Goal: Find specific page/section: Find specific page/section

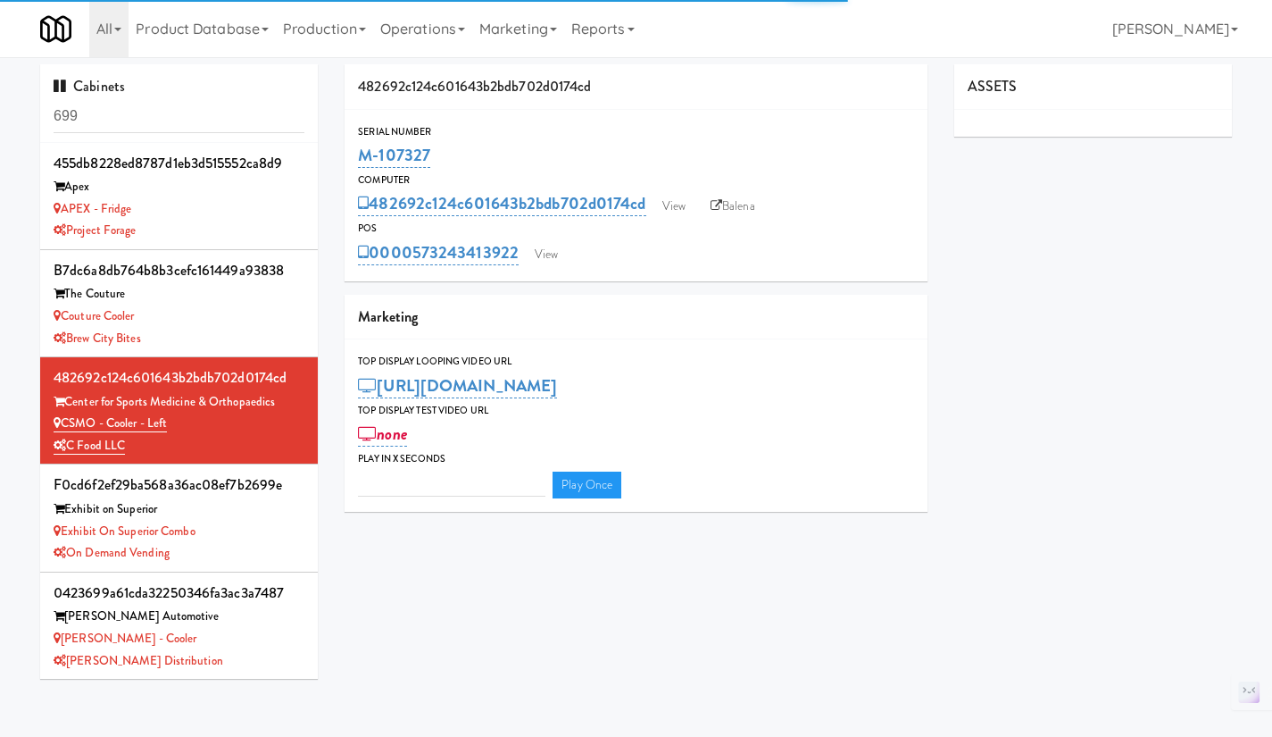
type input "3"
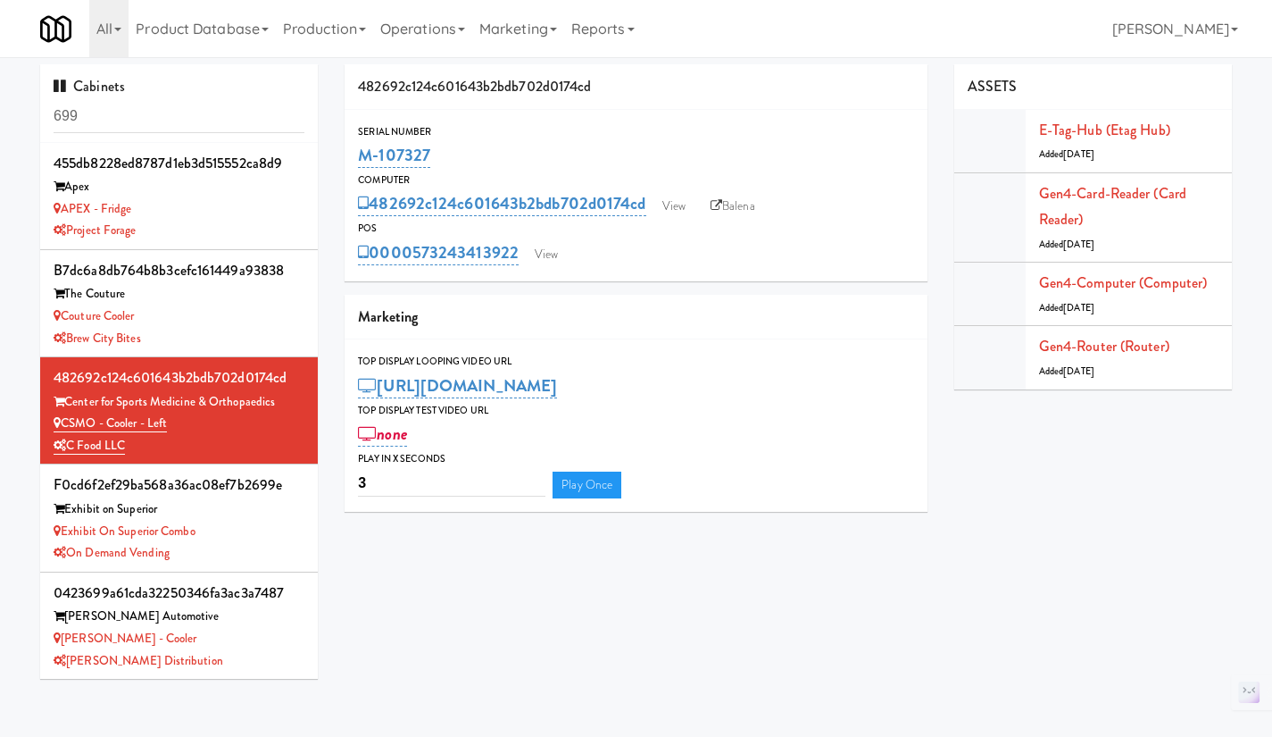
click at [113, 112] on input "699" at bounding box center [179, 116] width 251 height 33
click at [113, 111] on input "699" at bounding box center [179, 116] width 251 height 33
click at [112, 113] on input "699" at bounding box center [179, 116] width 251 height 33
click at [112, 109] on input "699" at bounding box center [179, 116] width 251 height 33
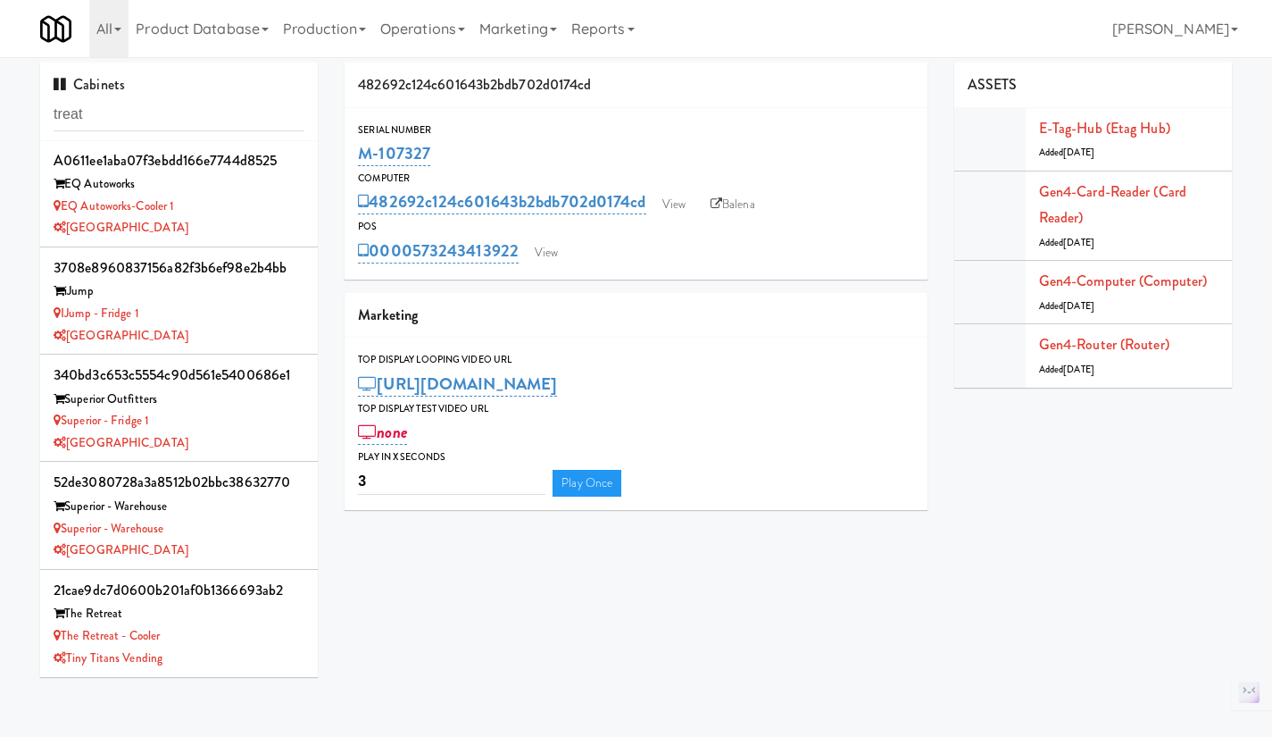
scroll to position [4, 0]
click at [176, 115] on input "treat" at bounding box center [179, 112] width 251 height 33
click at [190, 109] on input "treat" at bounding box center [179, 112] width 251 height 33
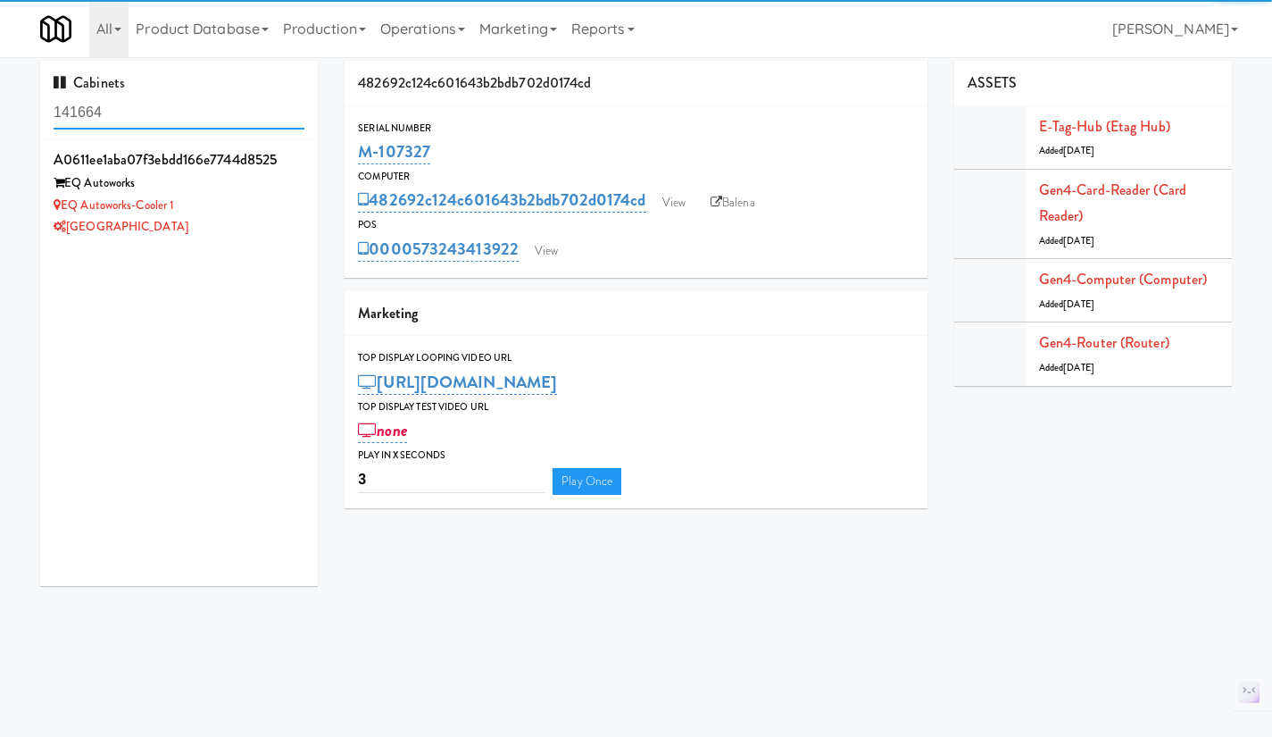
type input "141664"
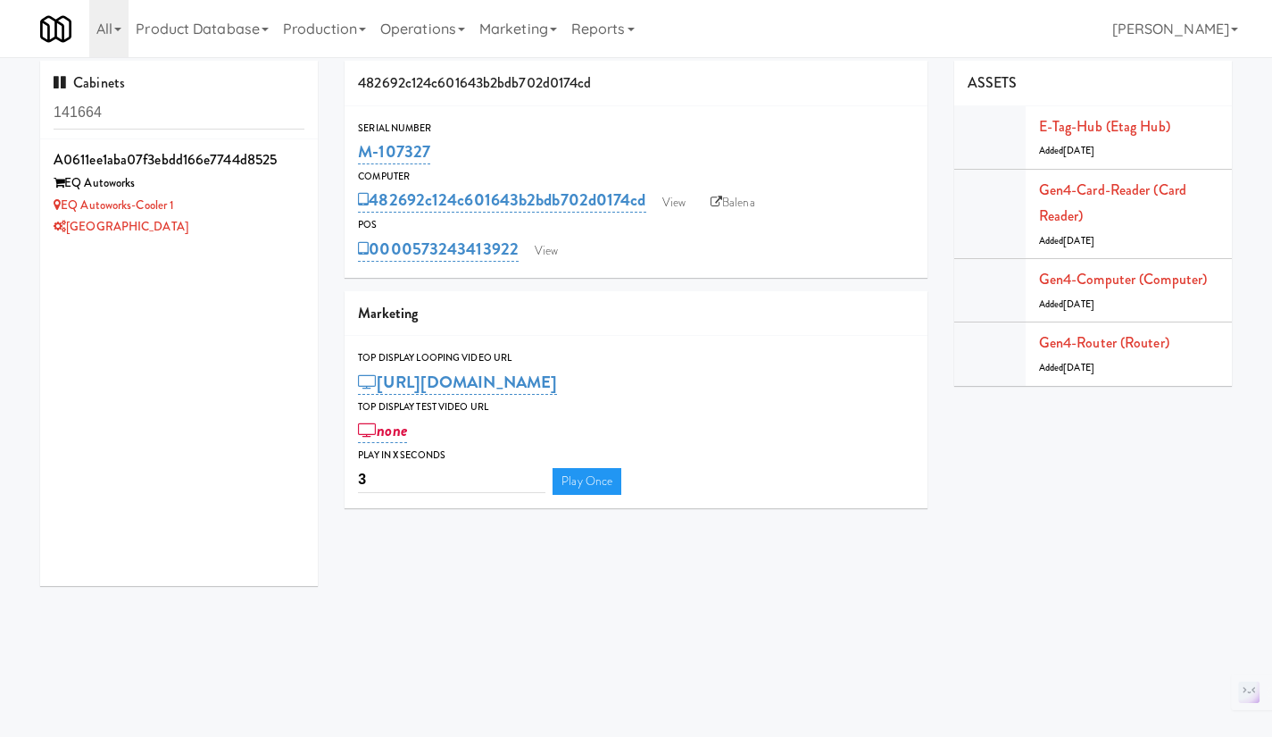
click at [255, 222] on div "[GEOGRAPHIC_DATA]" at bounding box center [179, 227] width 251 height 22
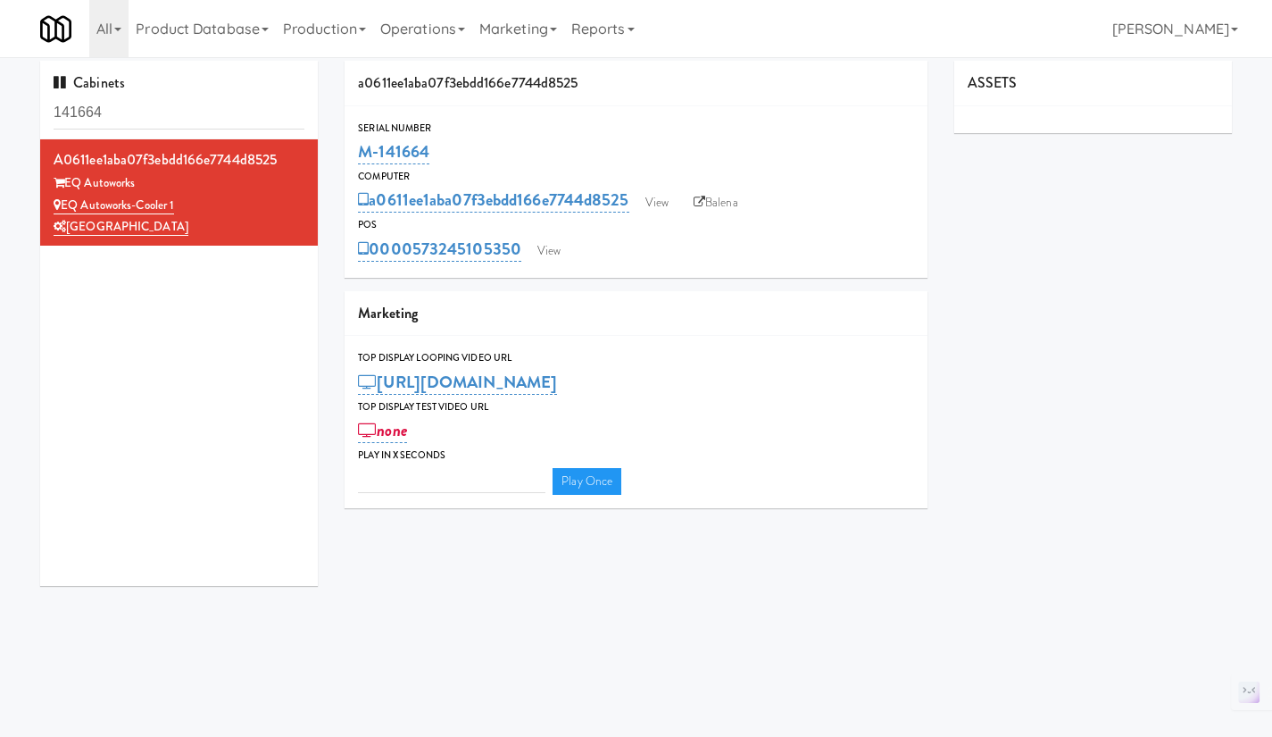
type input "3"
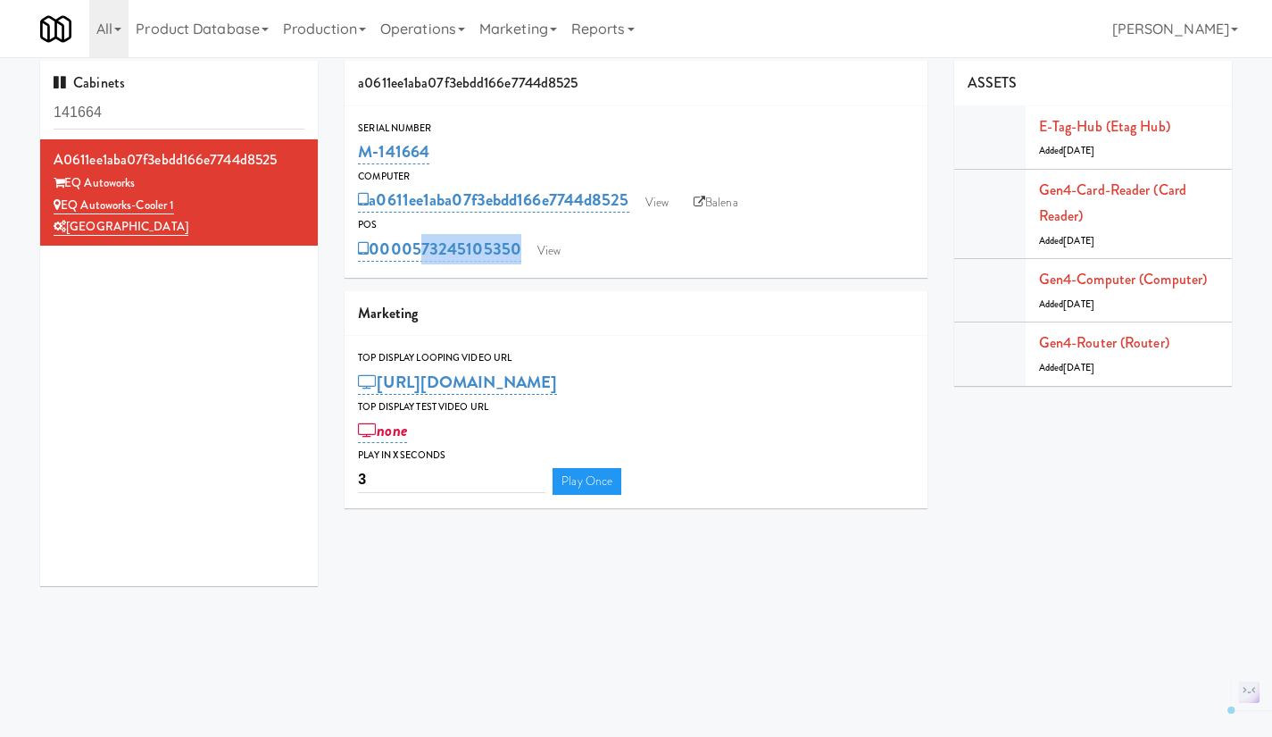
drag, startPoint x: 517, startPoint y: 263, endPoint x: 417, endPoint y: 262, distance: 100.0
click at [417, 262] on div "Serial Number M-141664 Computer a0611ee1aba07f3ebdd166e7744d8525 View Balena PO…" at bounding box center [636, 191] width 583 height 171
copy div "573245105350 View"
click at [1118, 196] on link "Gen4-card-reader (Card Reader)" at bounding box center [1112, 202] width 147 height 47
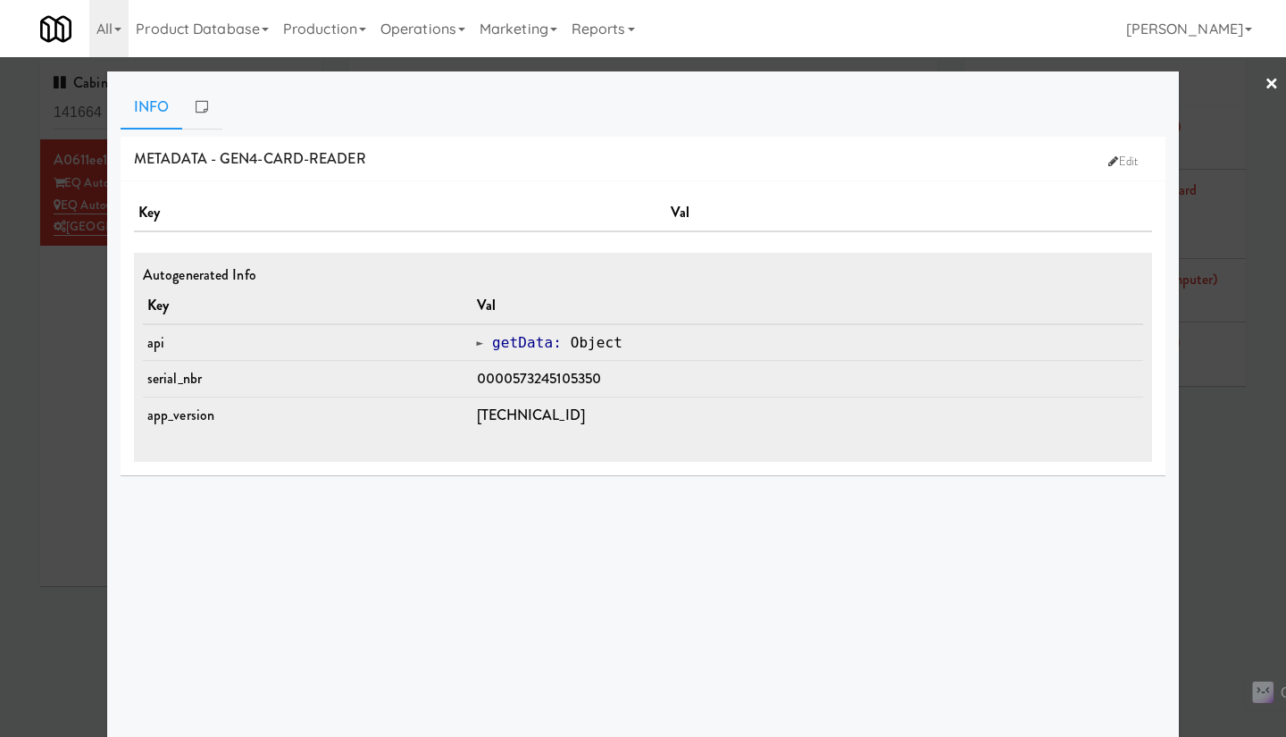
click at [1221, 468] on div at bounding box center [643, 368] width 1286 height 737
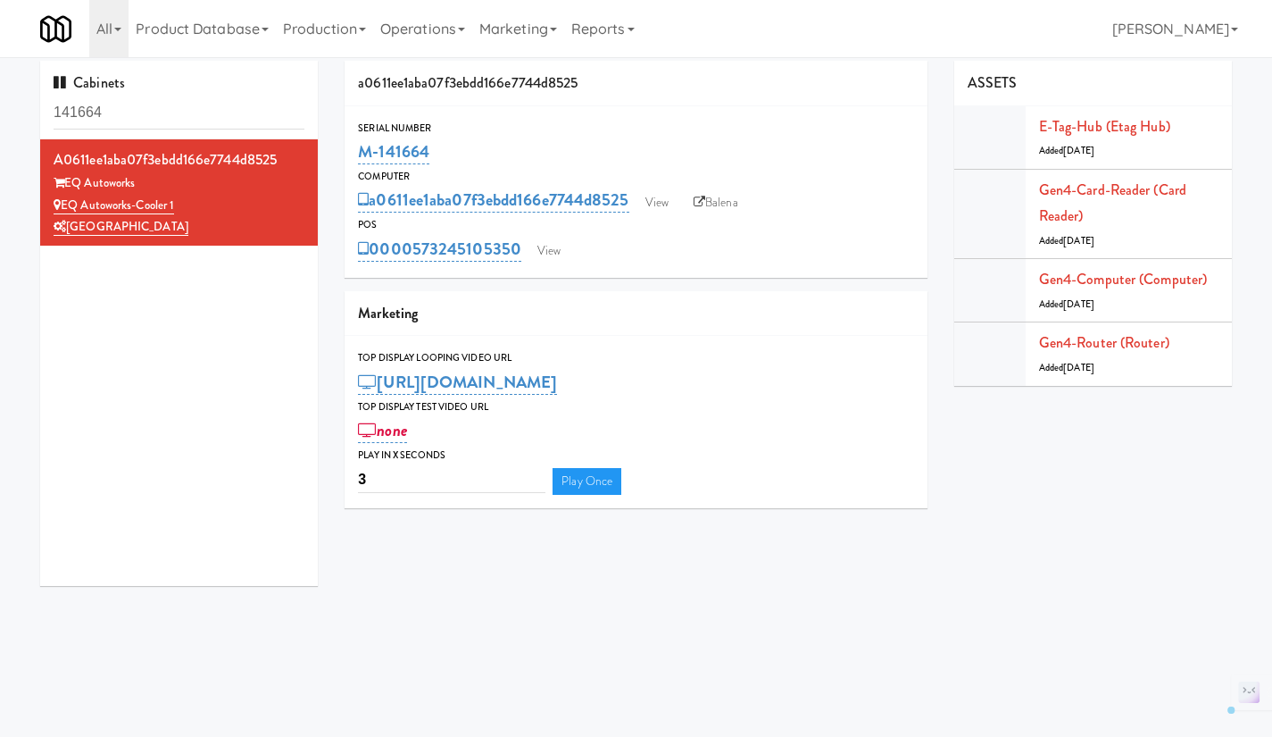
drag, startPoint x: 520, startPoint y: 266, endPoint x: 417, endPoint y: 257, distance: 103.1
click at [417, 257] on div "Serial Number M-141664 Computer a0611ee1aba07f3ebdd166e7744d8525 View Balena PO…" at bounding box center [636, 191] width 583 height 171
copy link "573245105350"
click at [159, 124] on input "141664" at bounding box center [179, 112] width 251 height 33
click at [157, 123] on input "141664" at bounding box center [179, 112] width 251 height 33
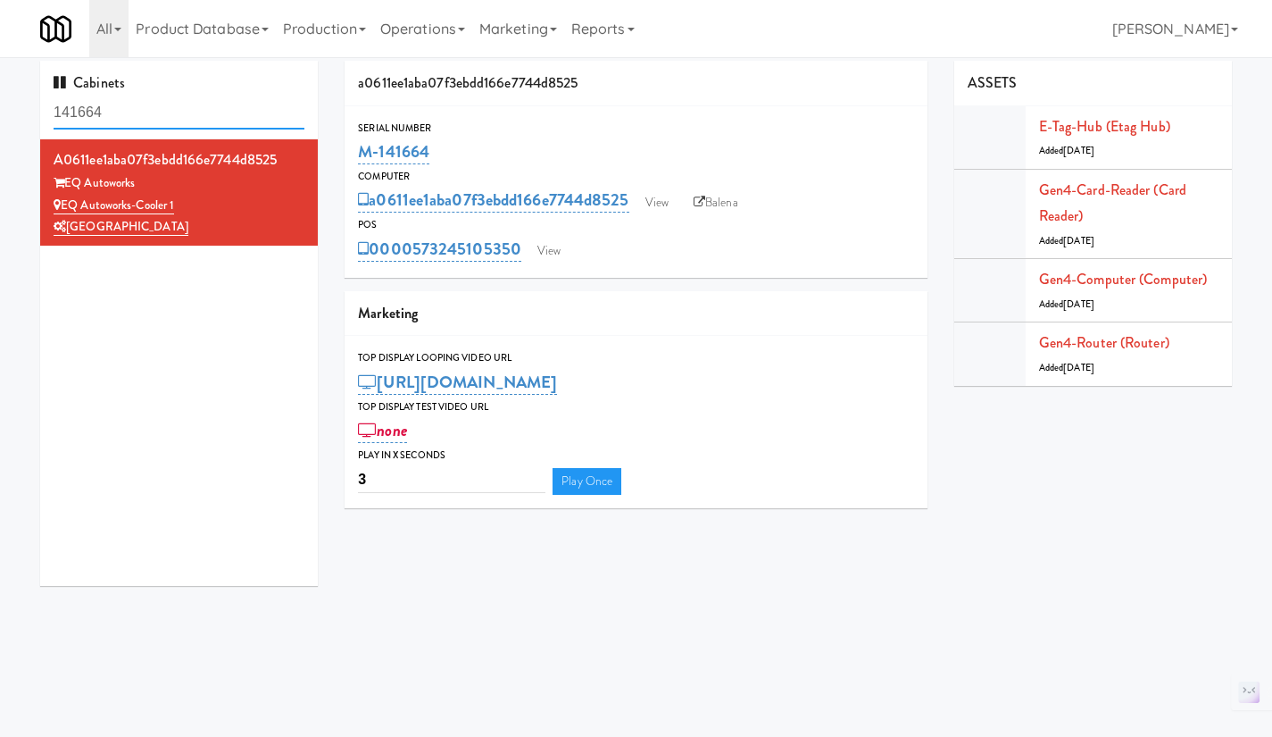
click at [157, 123] on input "141664" at bounding box center [179, 112] width 251 height 33
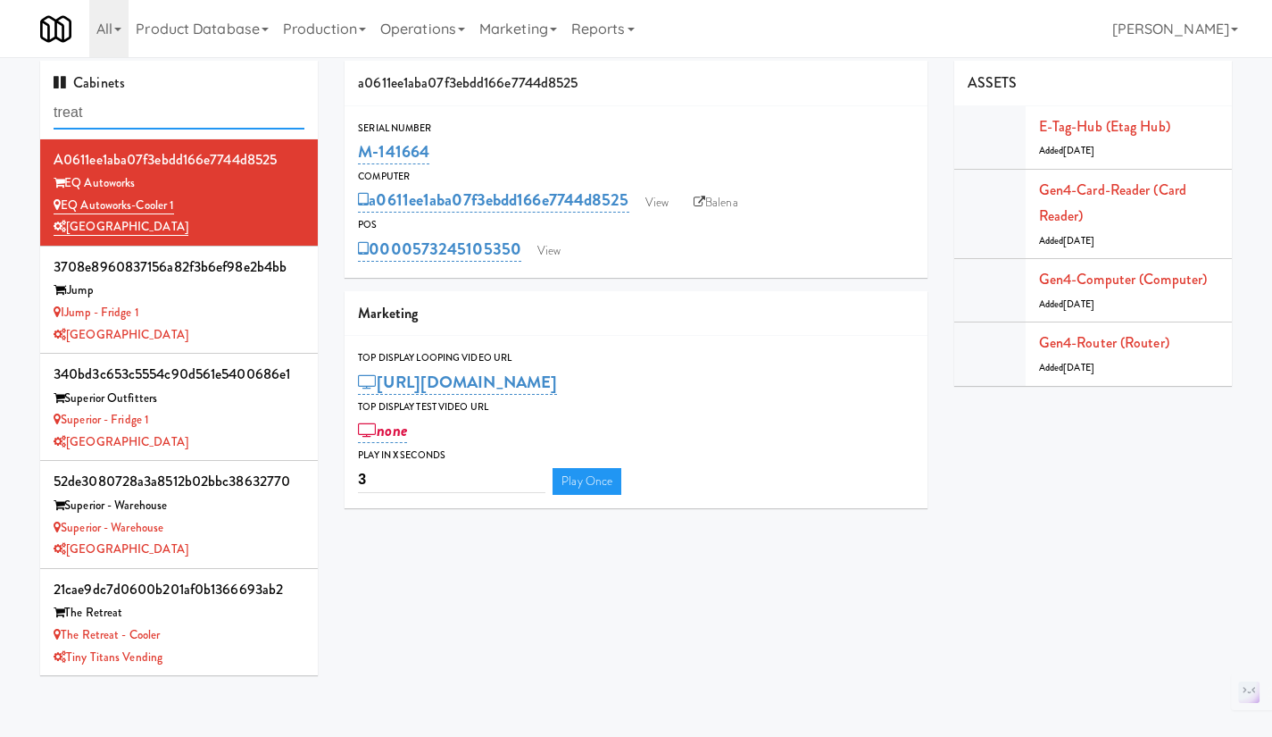
type input "treat"
click at [253, 312] on div "iJump - Fridge 1" at bounding box center [179, 313] width 251 height 22
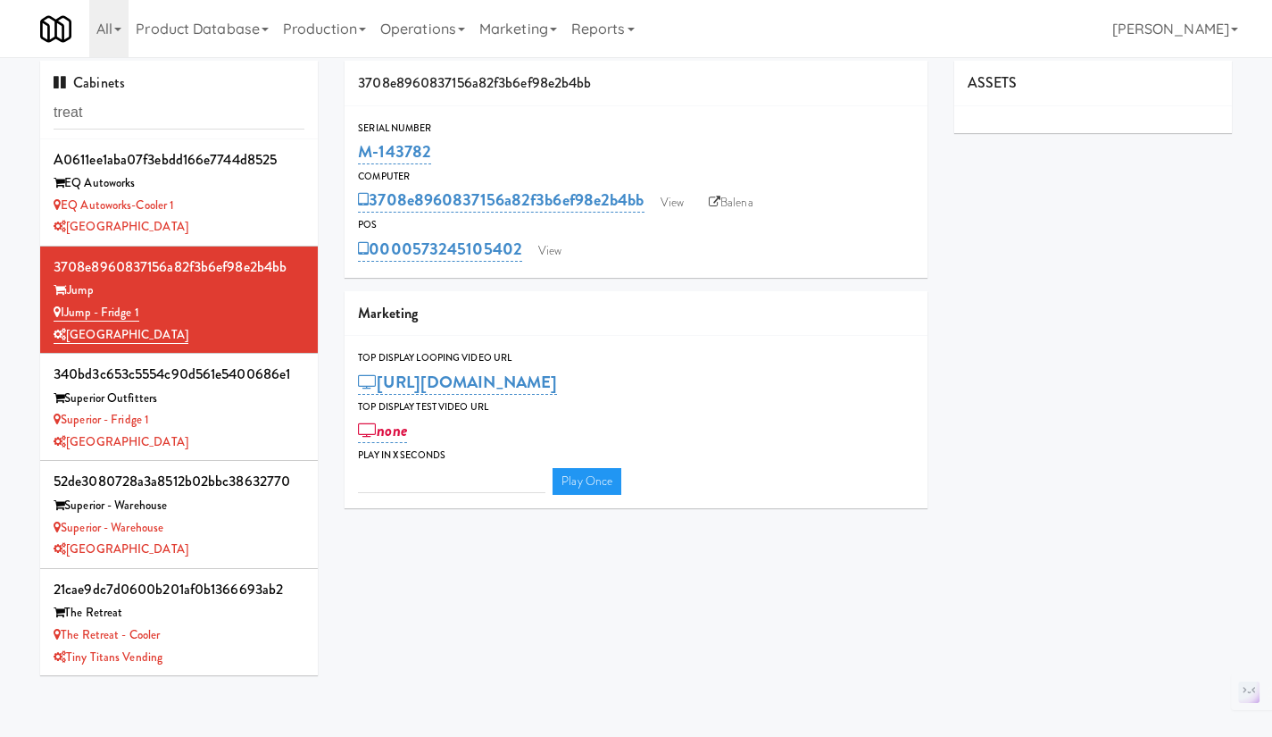
type input "3"
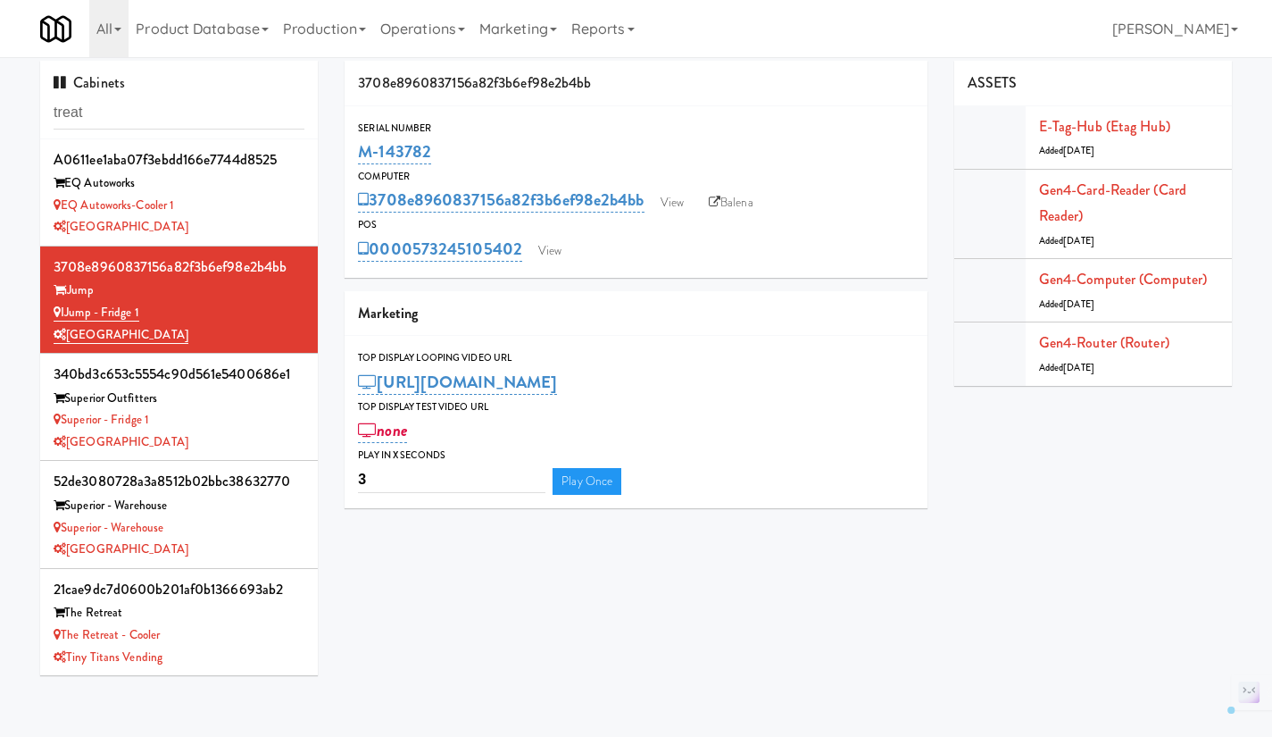
drag, startPoint x: 526, startPoint y: 266, endPoint x: 410, endPoint y: 262, distance: 116.2
click at [410, 262] on div "Serial Number M-143782 Computer 3708e8960837156a82f3b6ef98e2b4bb View Balena PO…" at bounding box center [636, 191] width 583 height 171
copy link "573245105402"
click at [138, 123] on input "treat" at bounding box center [179, 112] width 251 height 33
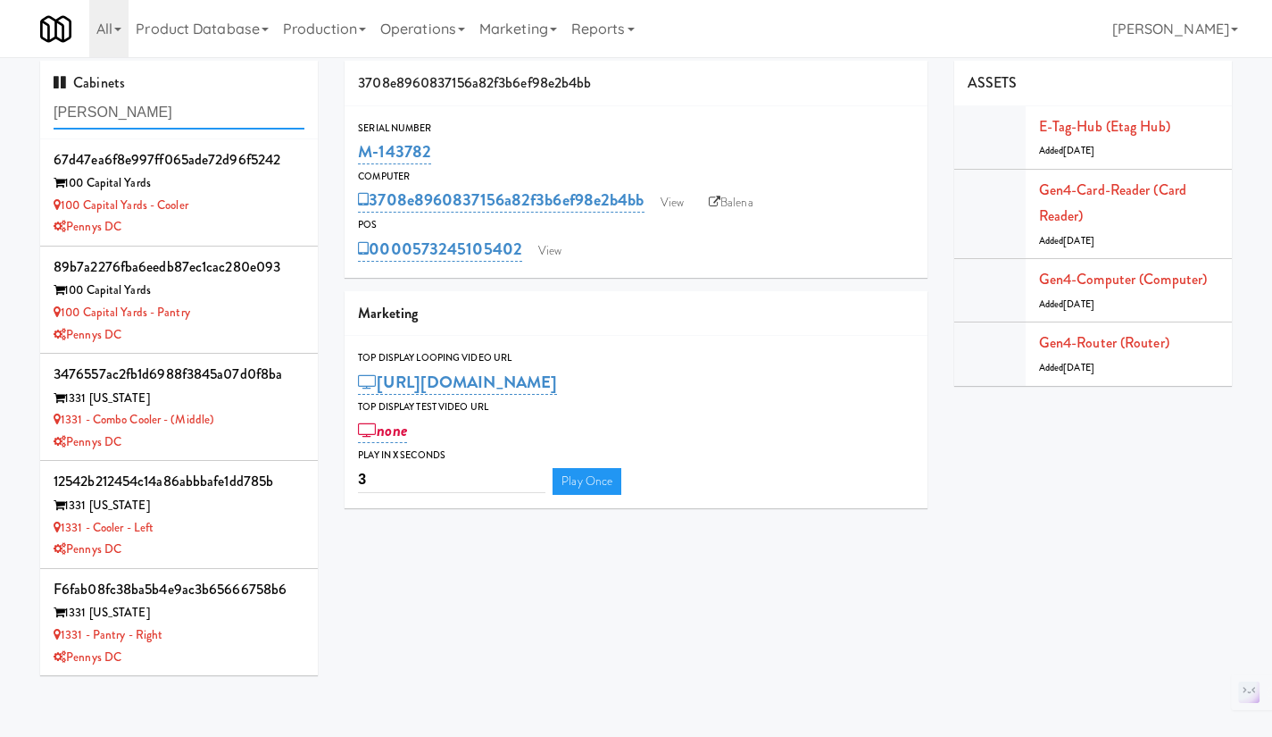
type input "[PERSON_NAME]"
click at [283, 209] on div "100 Capital Yards - Cooler" at bounding box center [179, 206] width 251 height 22
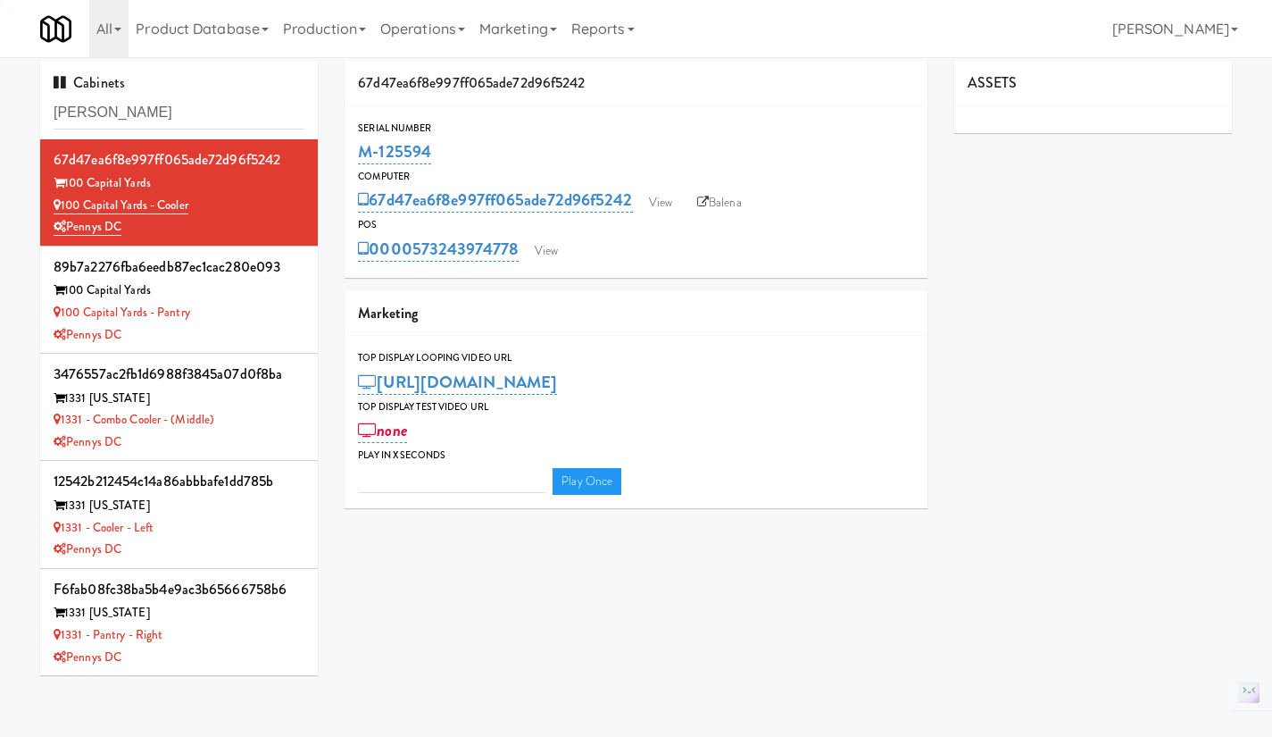
type input "3"
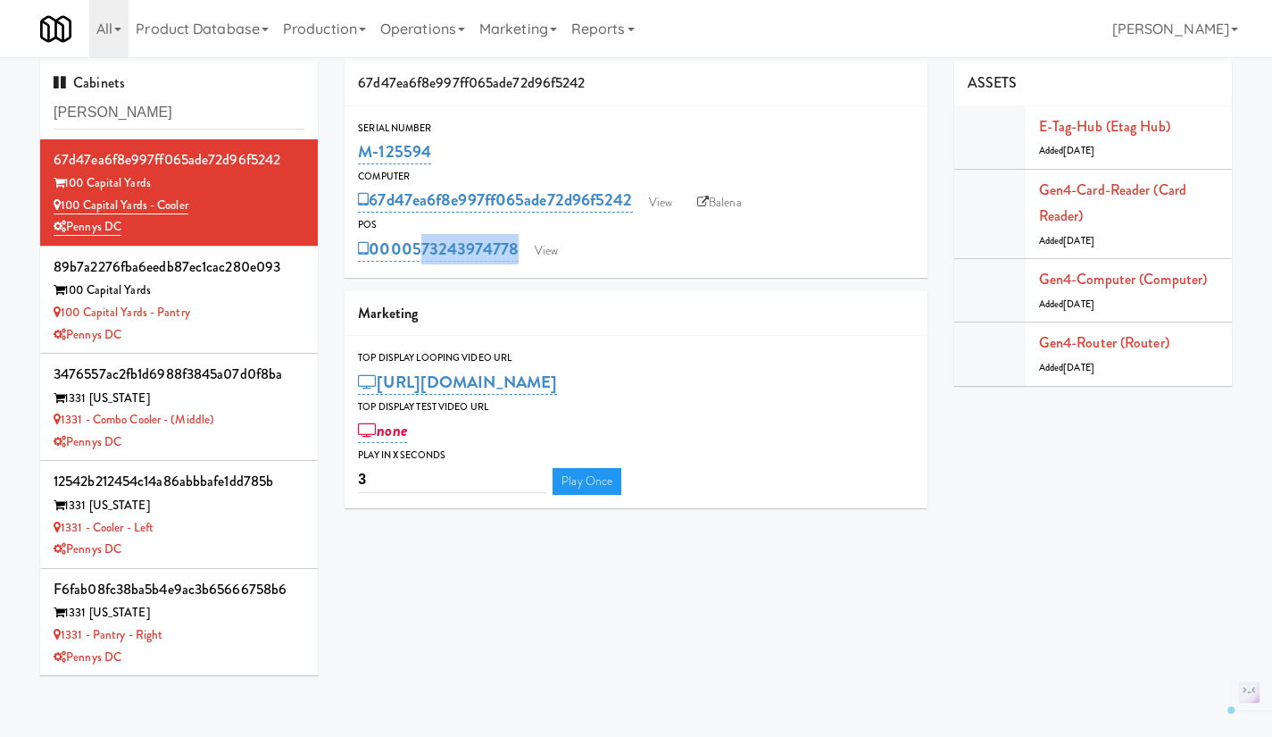
drag, startPoint x: 531, startPoint y: 265, endPoint x: 418, endPoint y: 272, distance: 113.6
click at [418, 272] on div "Serial Number M-125594 Computer 67d47ea6f8e997ff065ade72d96f5242 View Balena PO…" at bounding box center [636, 191] width 583 height 171
copy div "573243974778 View"
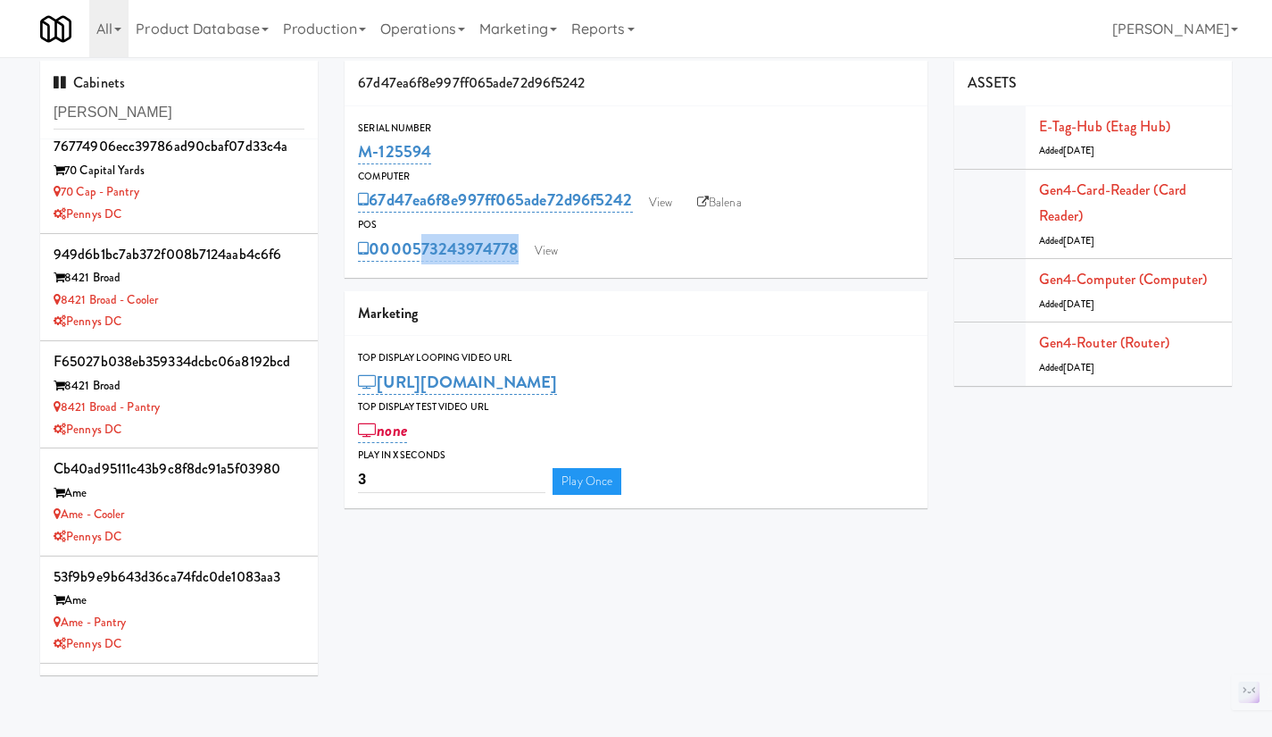
scroll to position [981, 0]
click at [209, 382] on div "8421 Broad" at bounding box center [179, 384] width 251 height 22
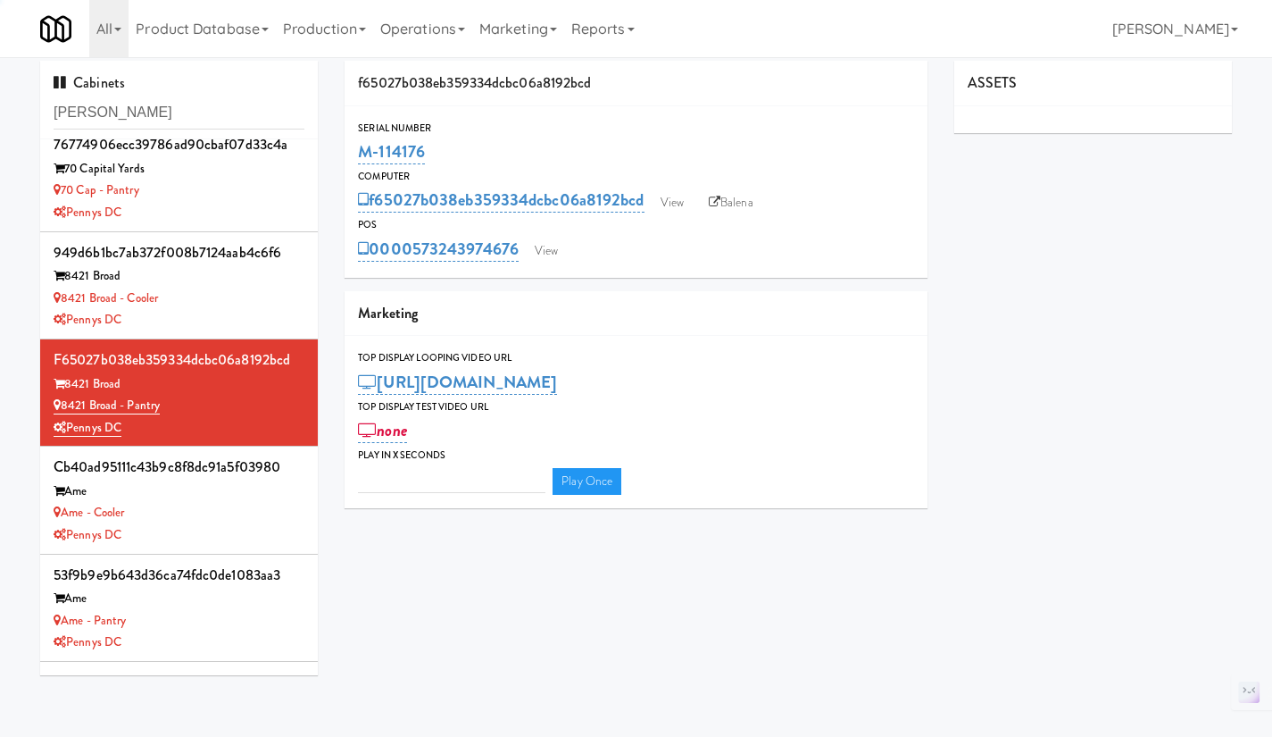
type input "3"
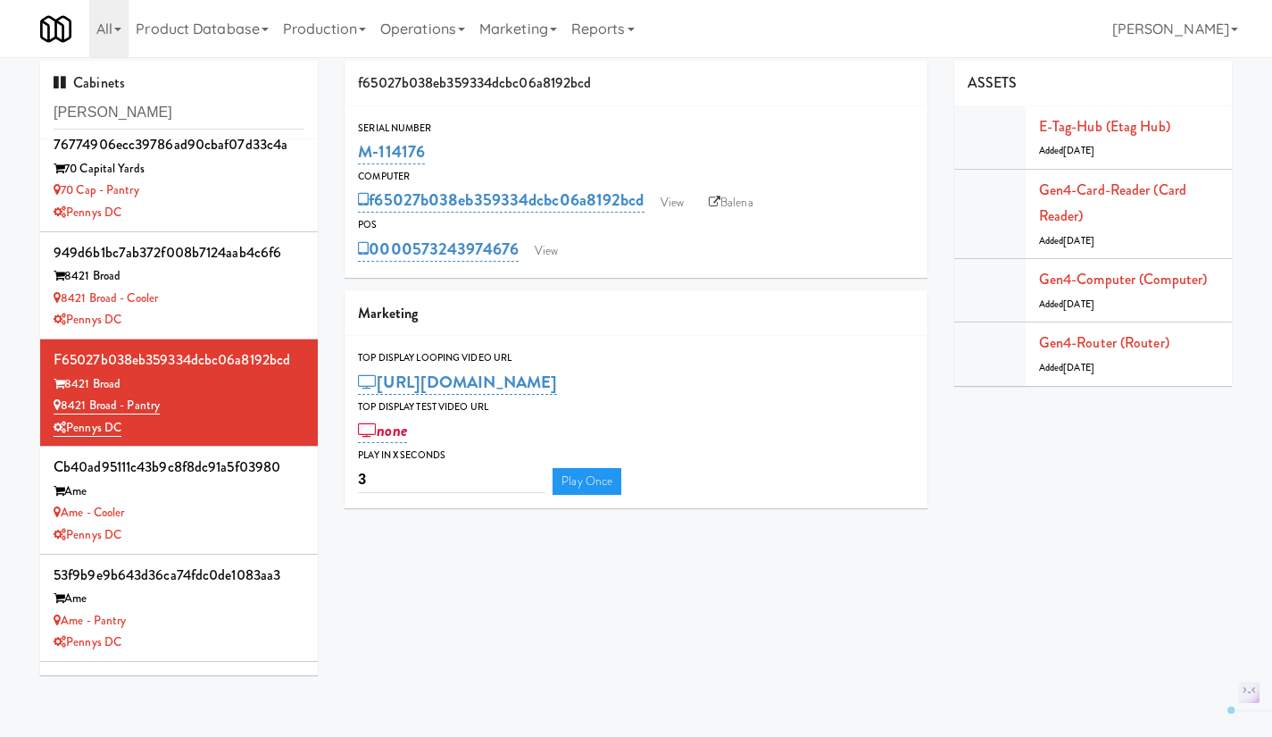
drag, startPoint x: 521, startPoint y: 265, endPoint x: 413, endPoint y: 249, distance: 109.2
click at [413, 249] on div "Serial Number M-114176 Computer f65027b038eb359334dcbc06a8192bcd View Balena PO…" at bounding box center [636, 191] width 583 height 171
copy link "573243974676"
click at [240, 522] on div "Ame - Cooler" at bounding box center [179, 513] width 251 height 22
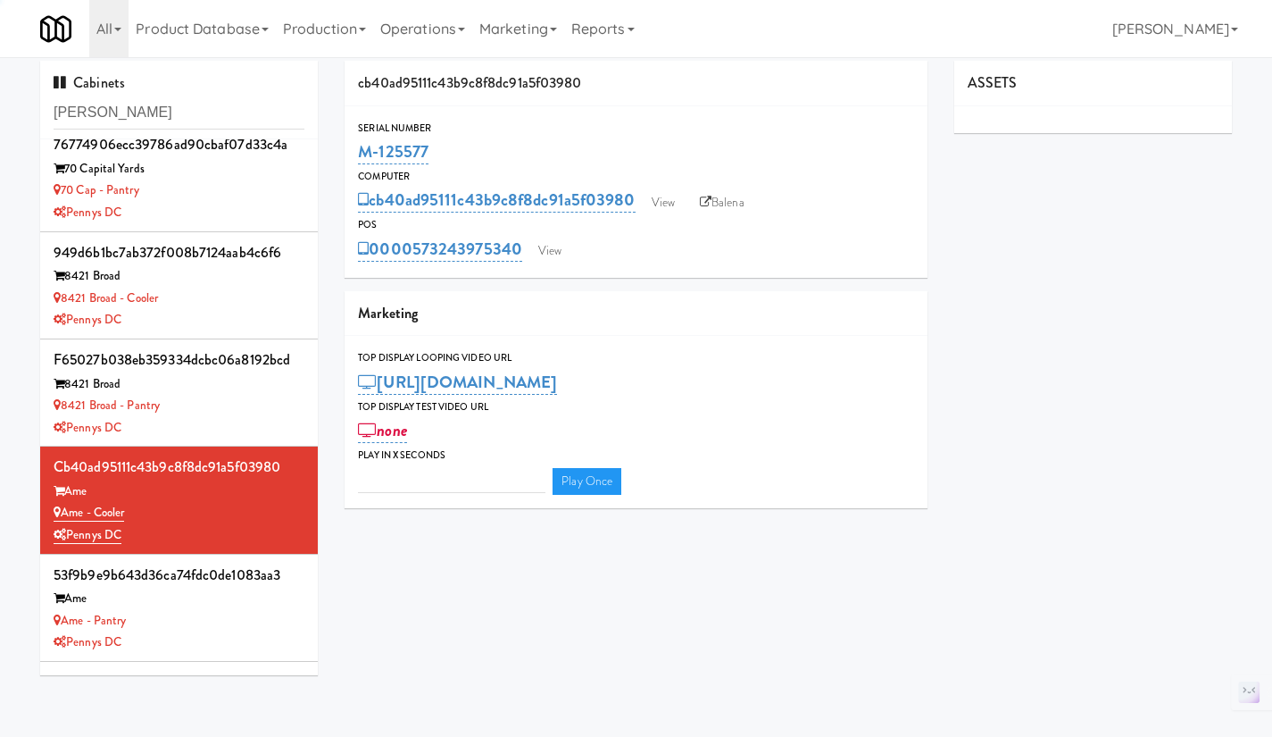
type input "3"
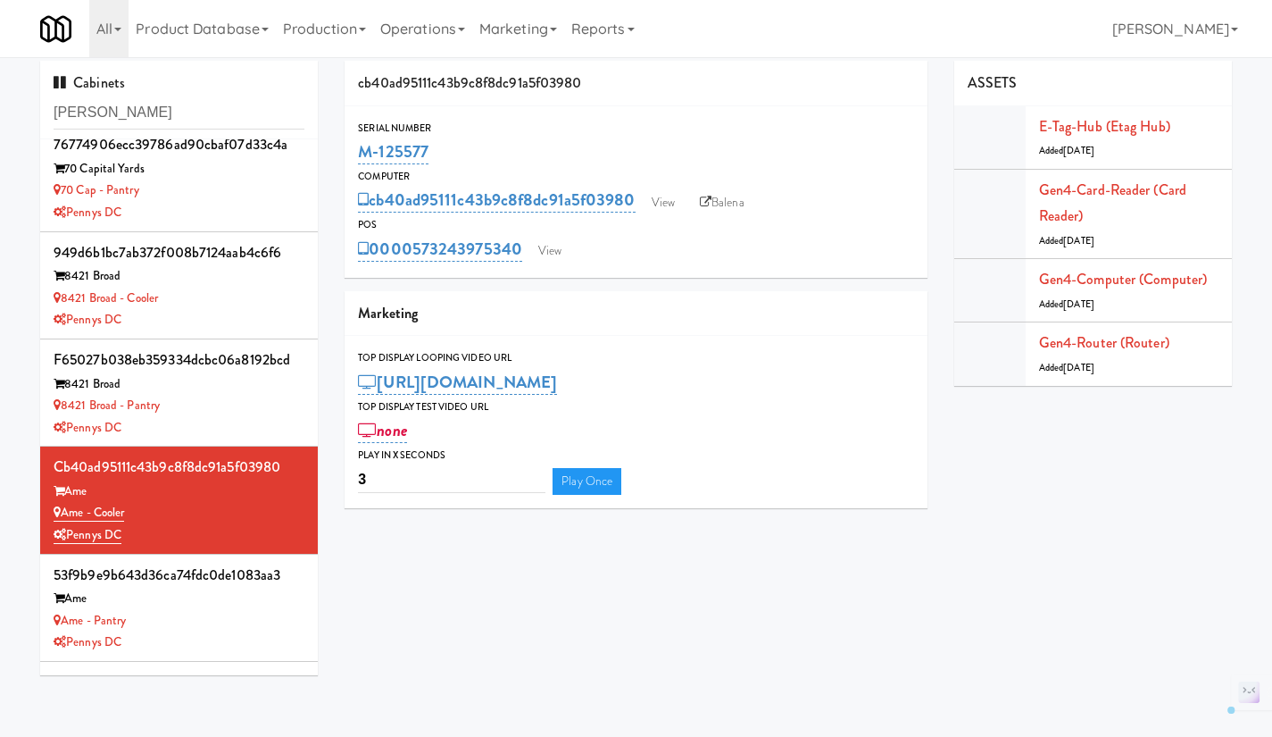
drag, startPoint x: 518, startPoint y: 265, endPoint x: 414, endPoint y: 260, distance: 103.7
click at [414, 260] on div "Serial Number M-125577 Computer cb40ad95111c43b9c8f8dc91a5f03980 View Balena PO…" at bounding box center [636, 191] width 583 height 171
copy link "573243975340"
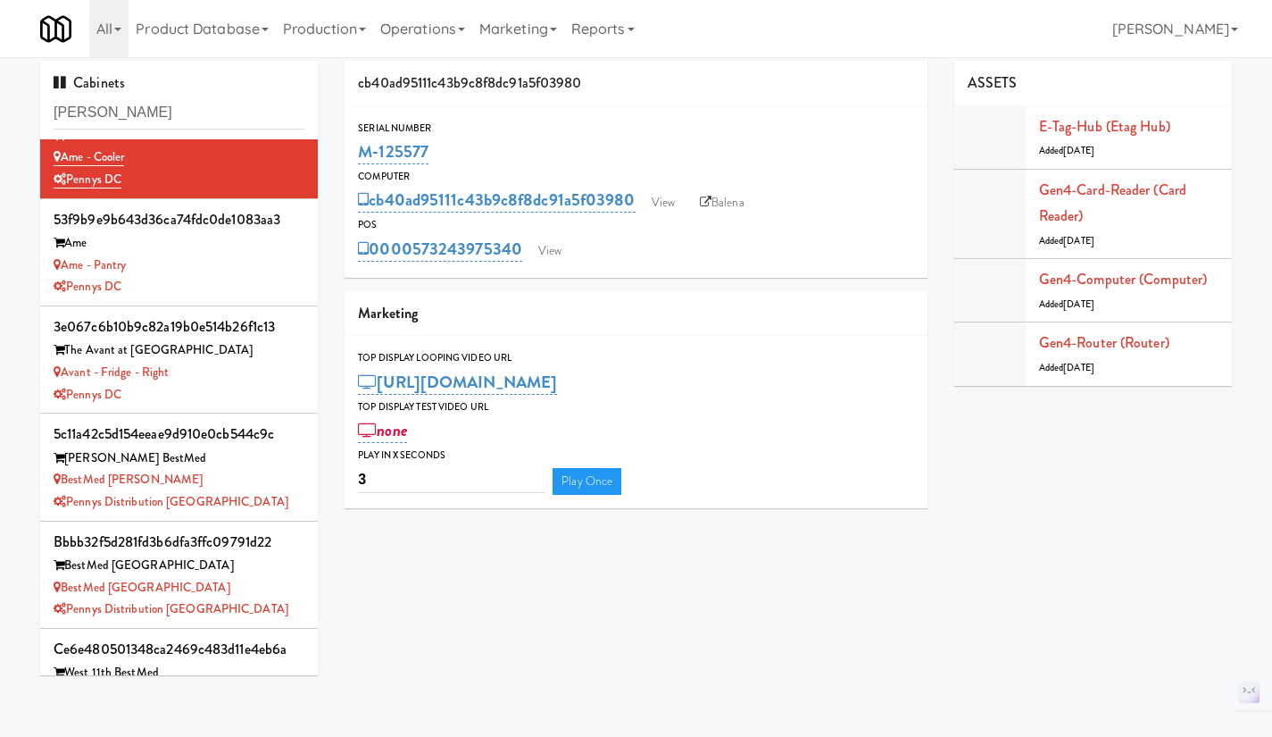
scroll to position [1338, 0]
click at [255, 594] on div "BestMed [GEOGRAPHIC_DATA]" at bounding box center [179, 587] width 251 height 22
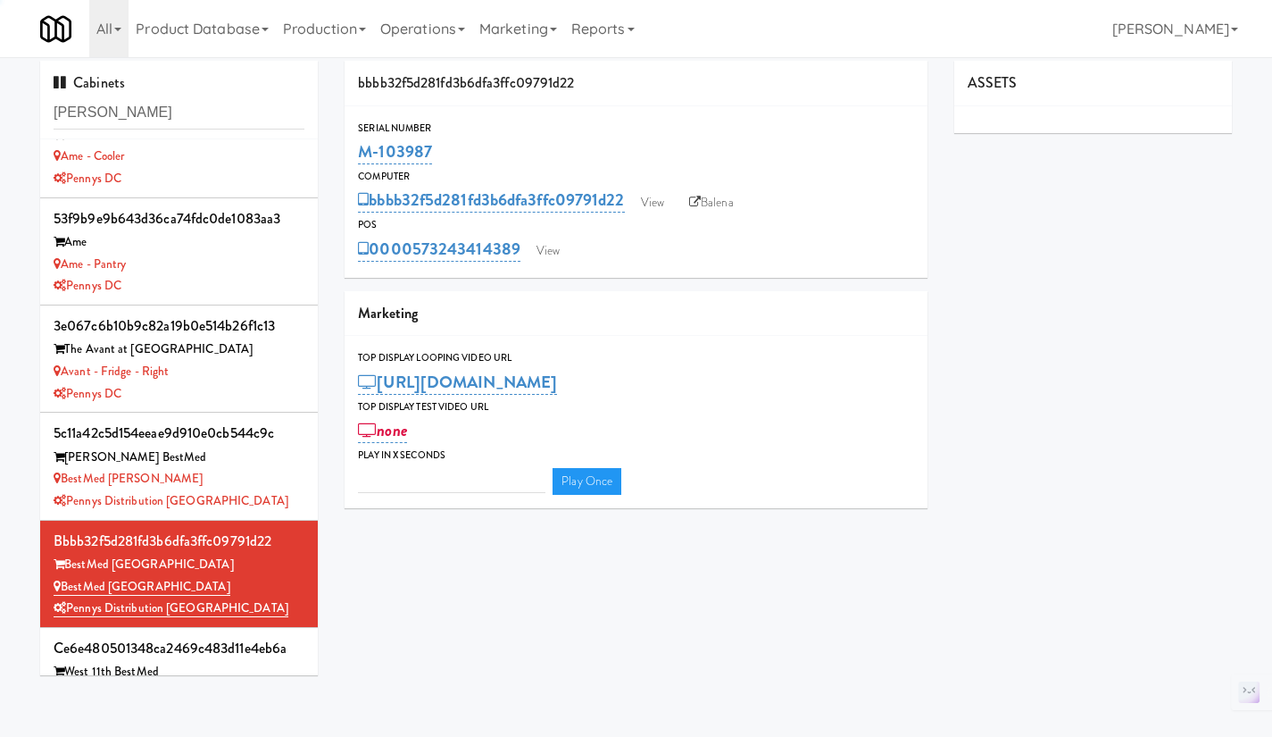
type input "3"
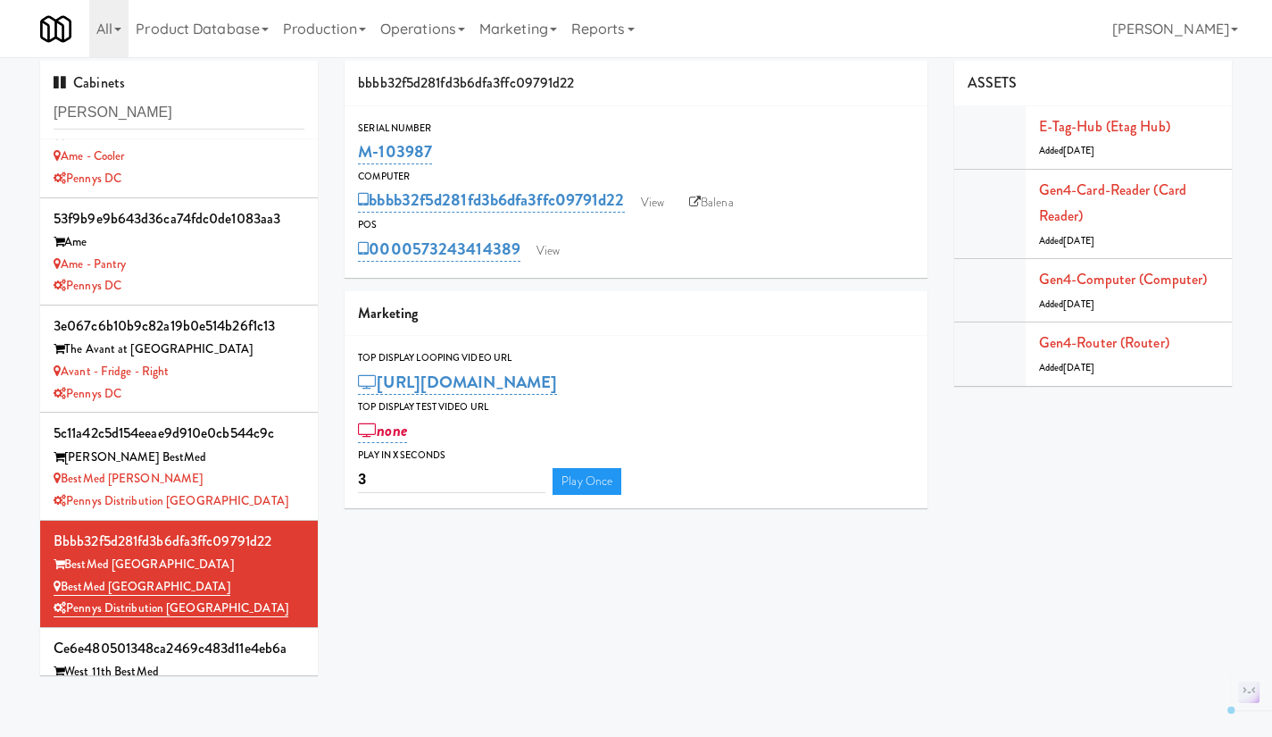
drag, startPoint x: 519, startPoint y: 261, endPoint x: 409, endPoint y: 261, distance: 109.8
click at [409, 261] on div "0000573243414389 View" at bounding box center [636, 249] width 556 height 30
click at [410, 261] on div "0000573243414389 View" at bounding box center [636, 249] width 556 height 30
click at [506, 277] on div "Serial Number M-103987 Computer bbbb32f5d281fd3b6dfa3ffc09791d22 View Balena PO…" at bounding box center [636, 191] width 583 height 171
drag, startPoint x: 526, startPoint y: 263, endPoint x: 416, endPoint y: 255, distance: 110.1
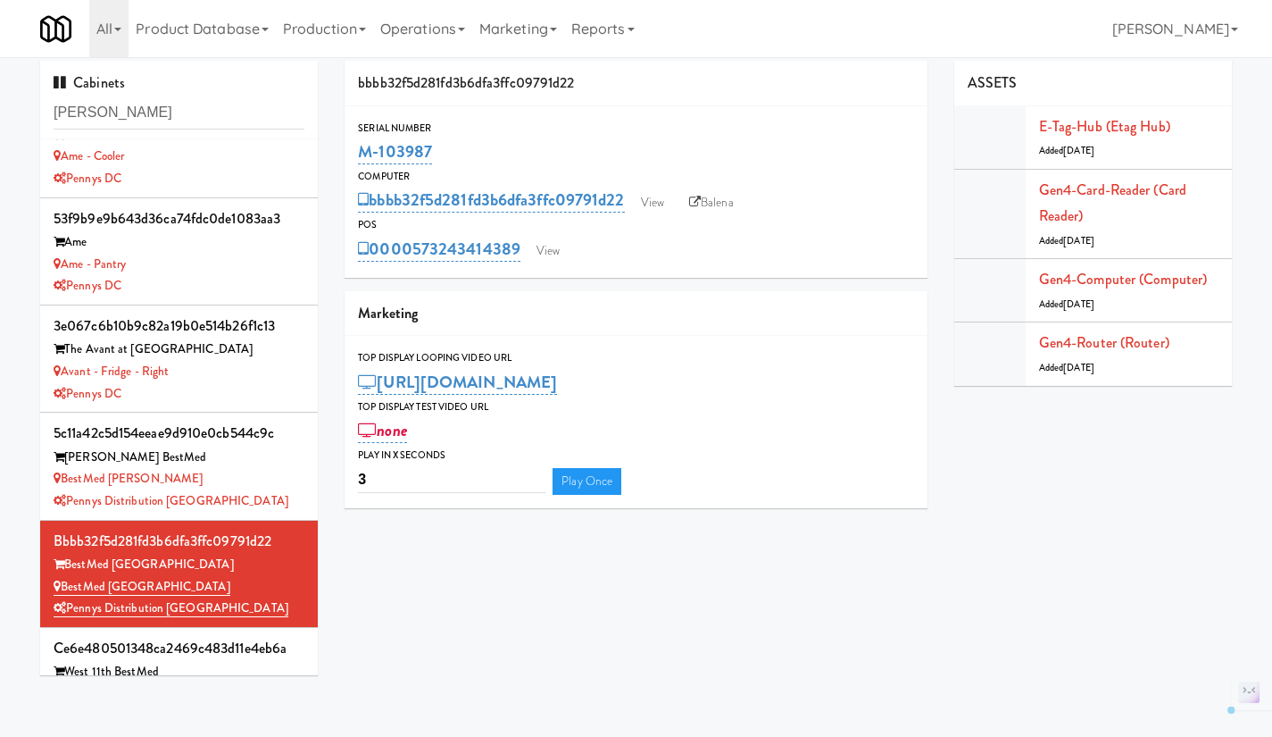
click at [416, 255] on div "0000573243414389 View" at bounding box center [636, 249] width 556 height 30
copy link "573243414389"
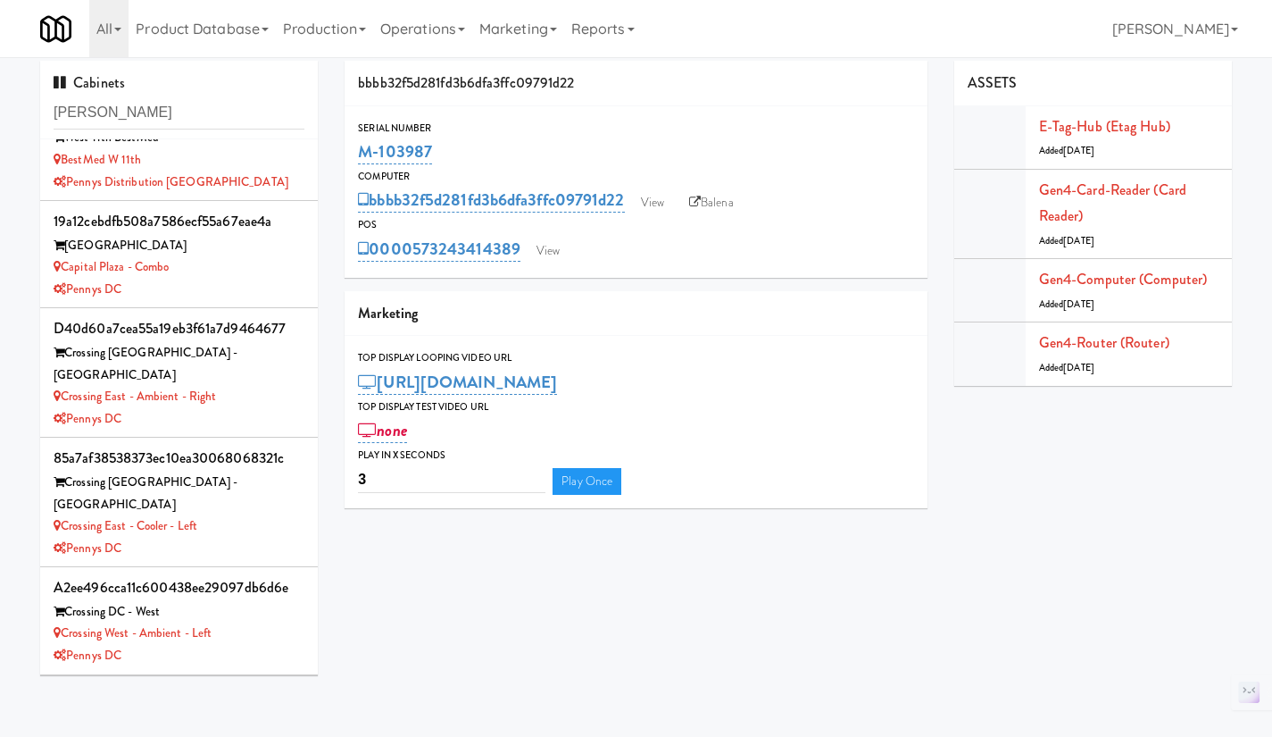
scroll to position [1873, 0]
click at [257, 406] on div "Pennys DC" at bounding box center [179, 417] width 251 height 22
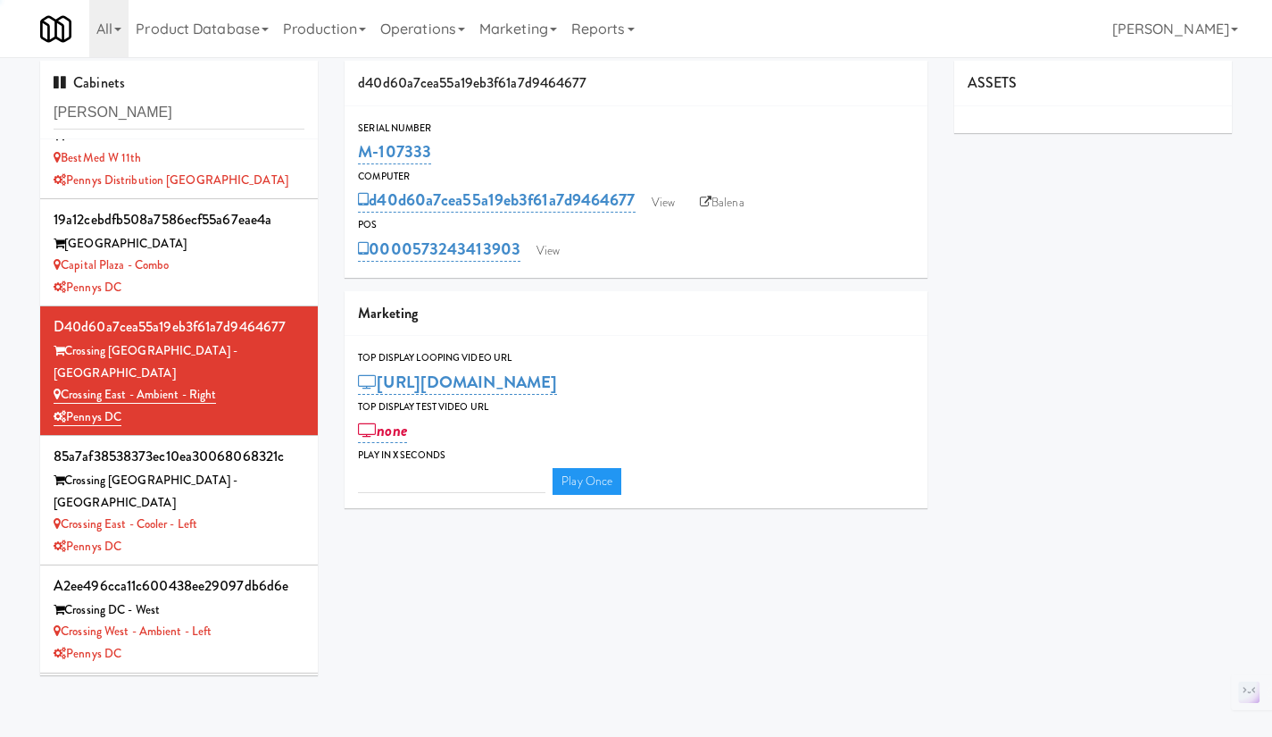
type input "3"
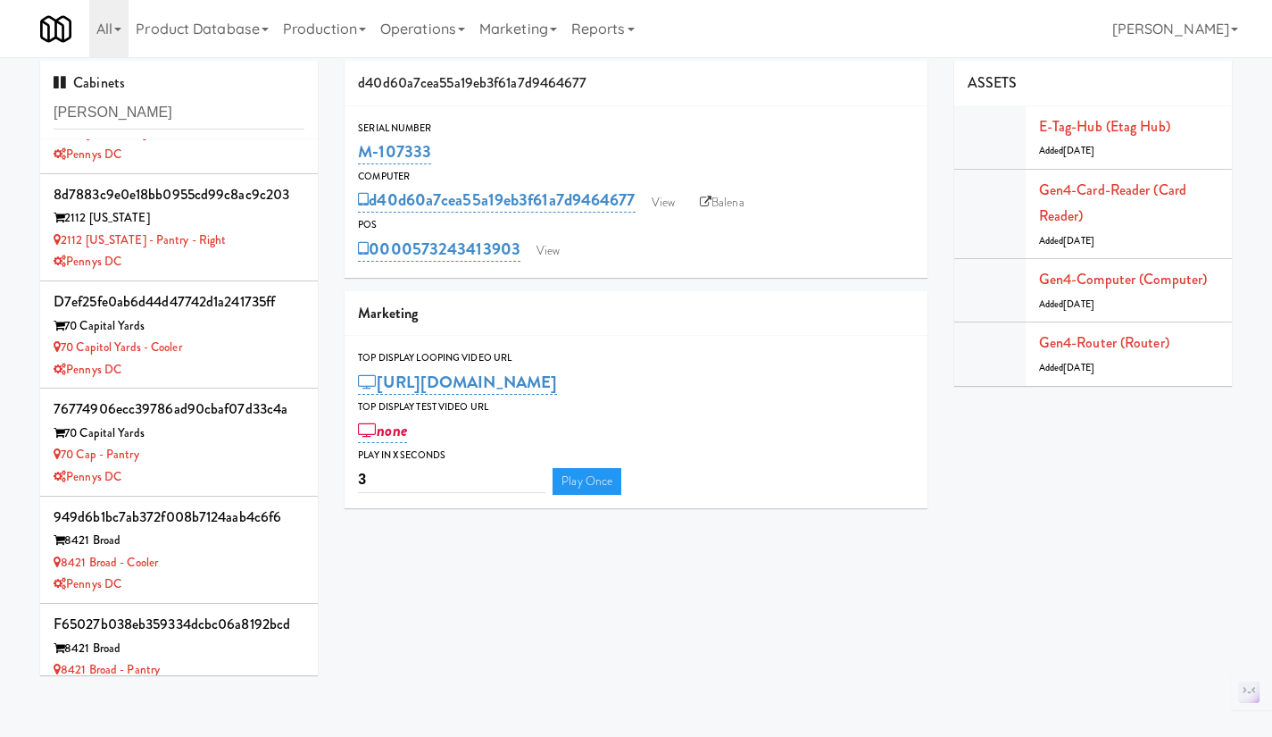
scroll to position [713, 0]
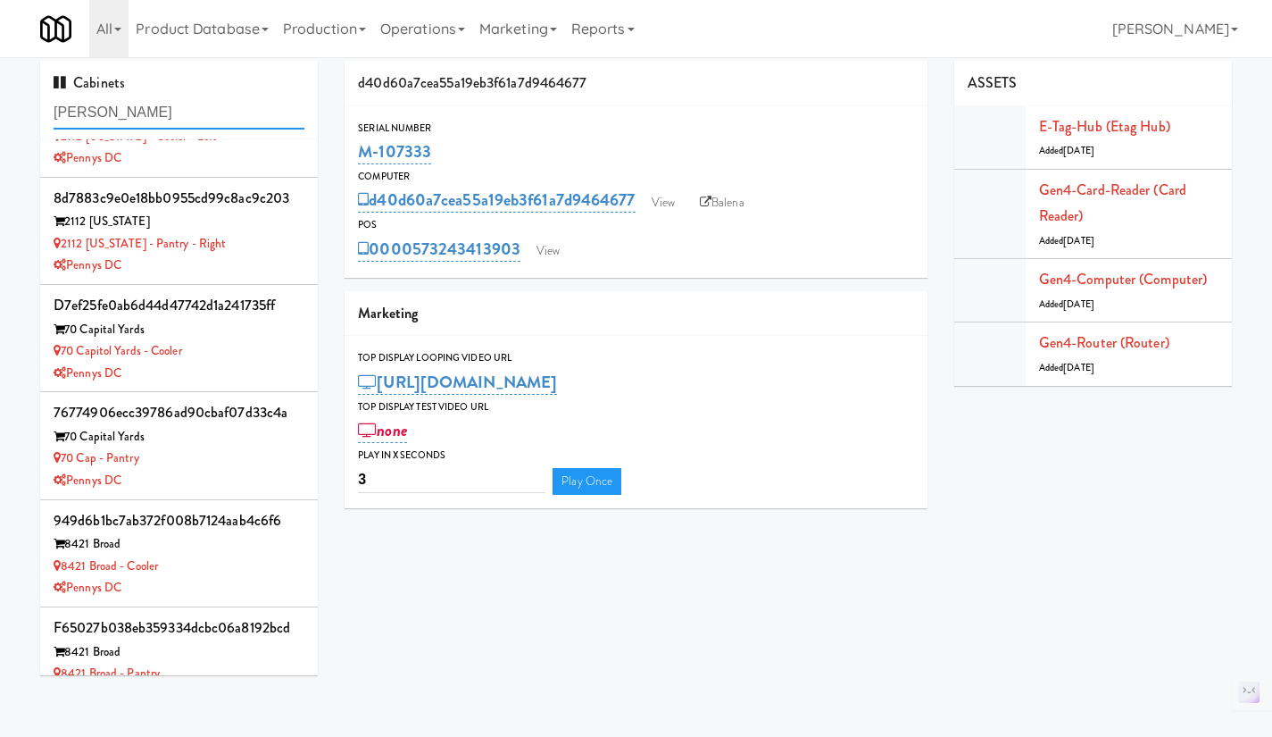
click at [166, 104] on input "[PERSON_NAME]" at bounding box center [179, 112] width 251 height 33
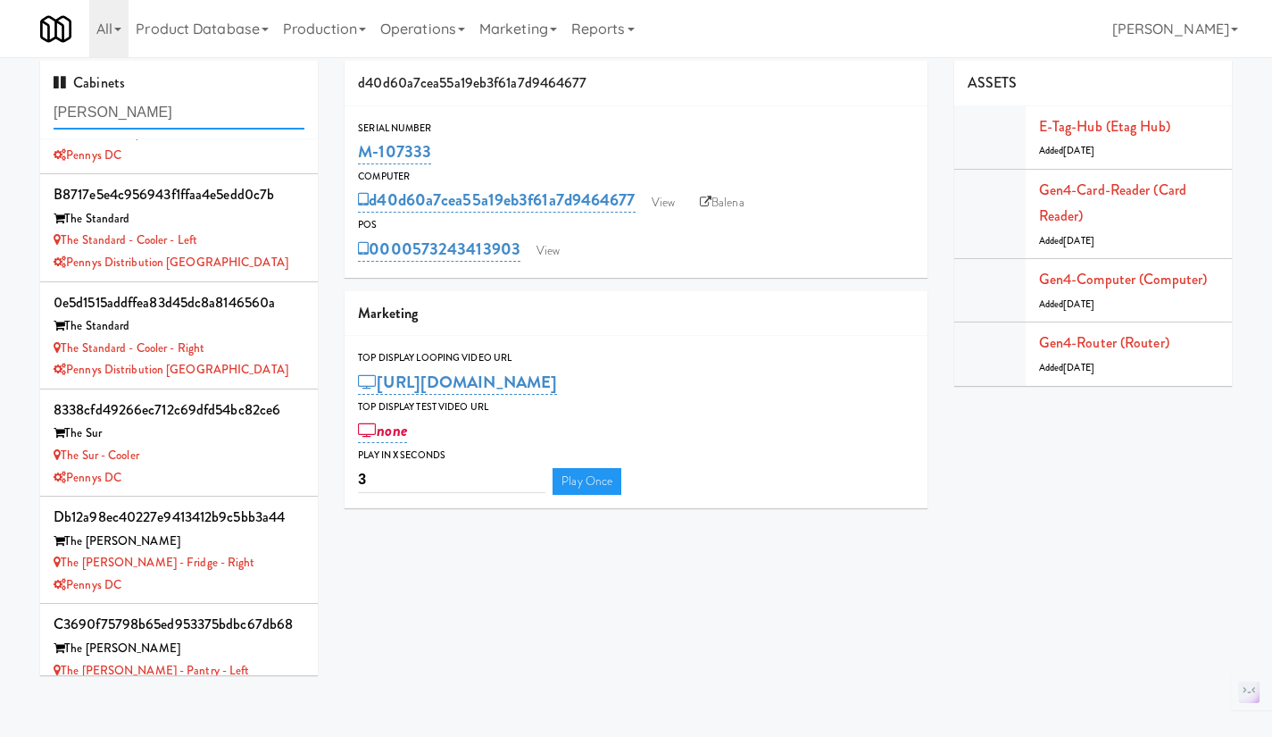
scroll to position [8583, 0]
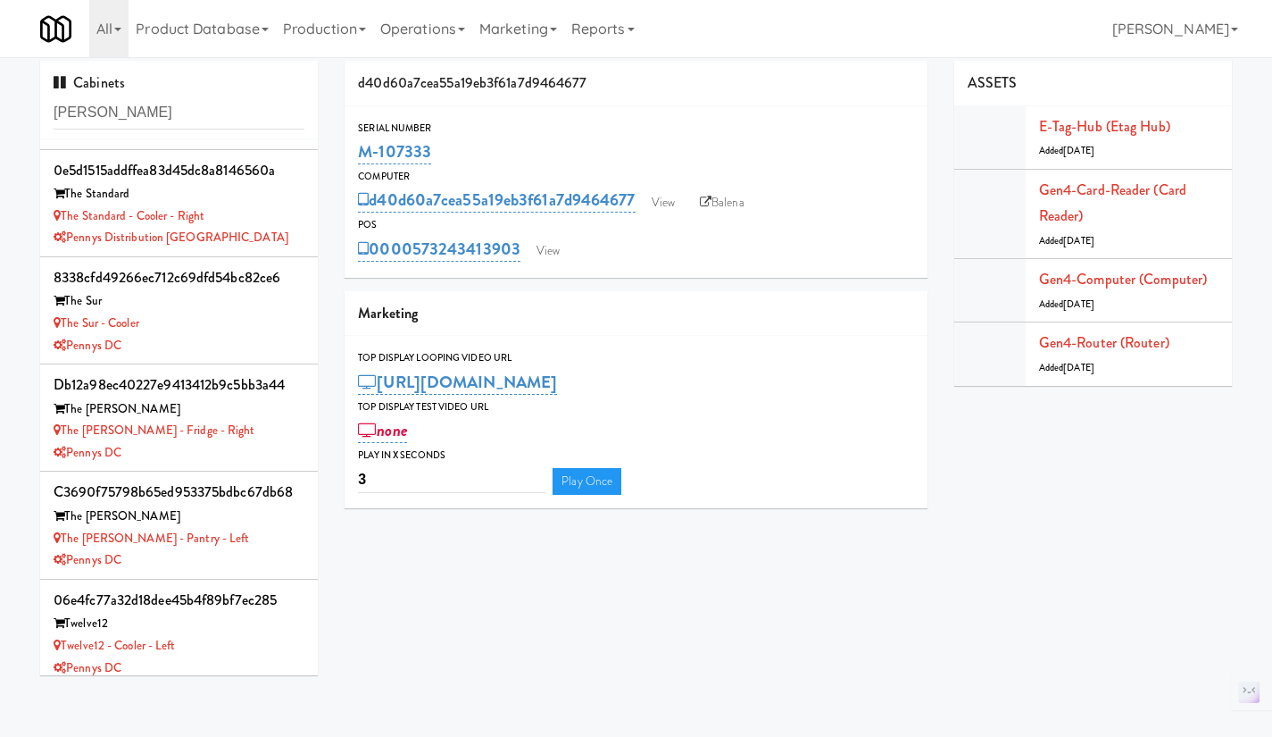
click at [242, 657] on div "Pennys DC" at bounding box center [179, 668] width 251 height 22
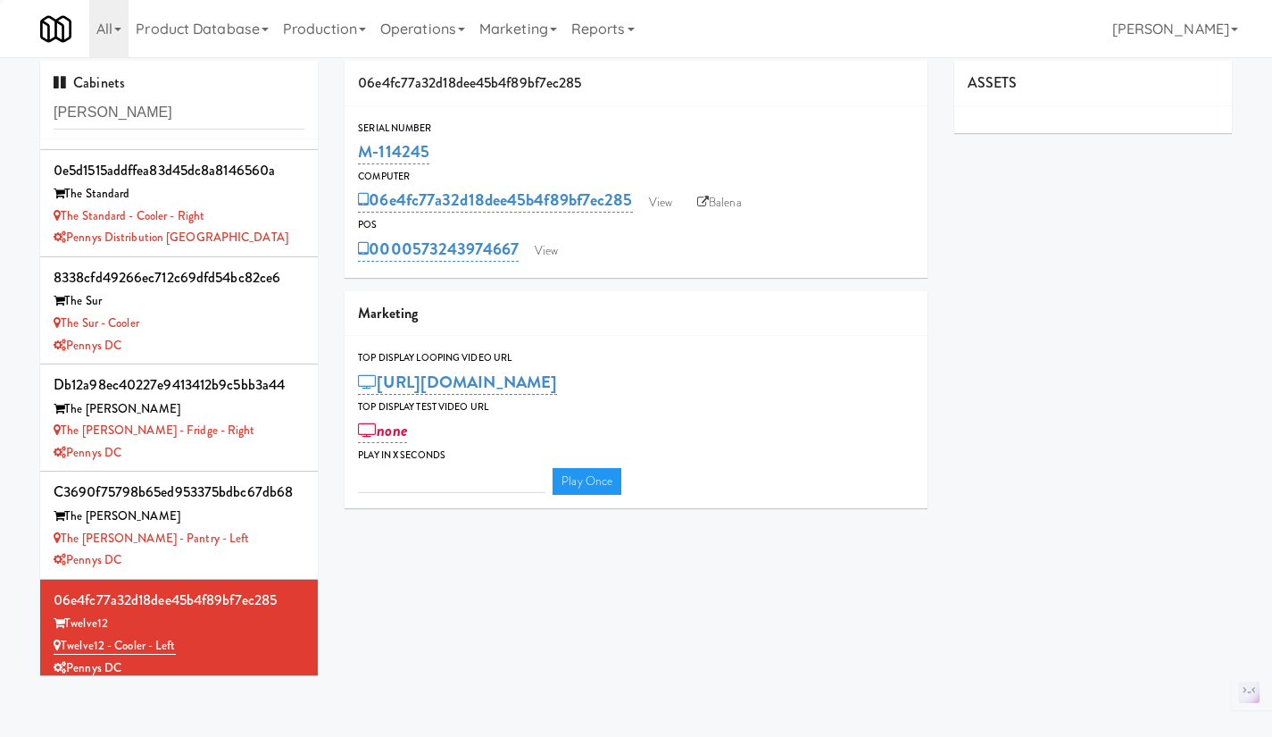
type input "3"
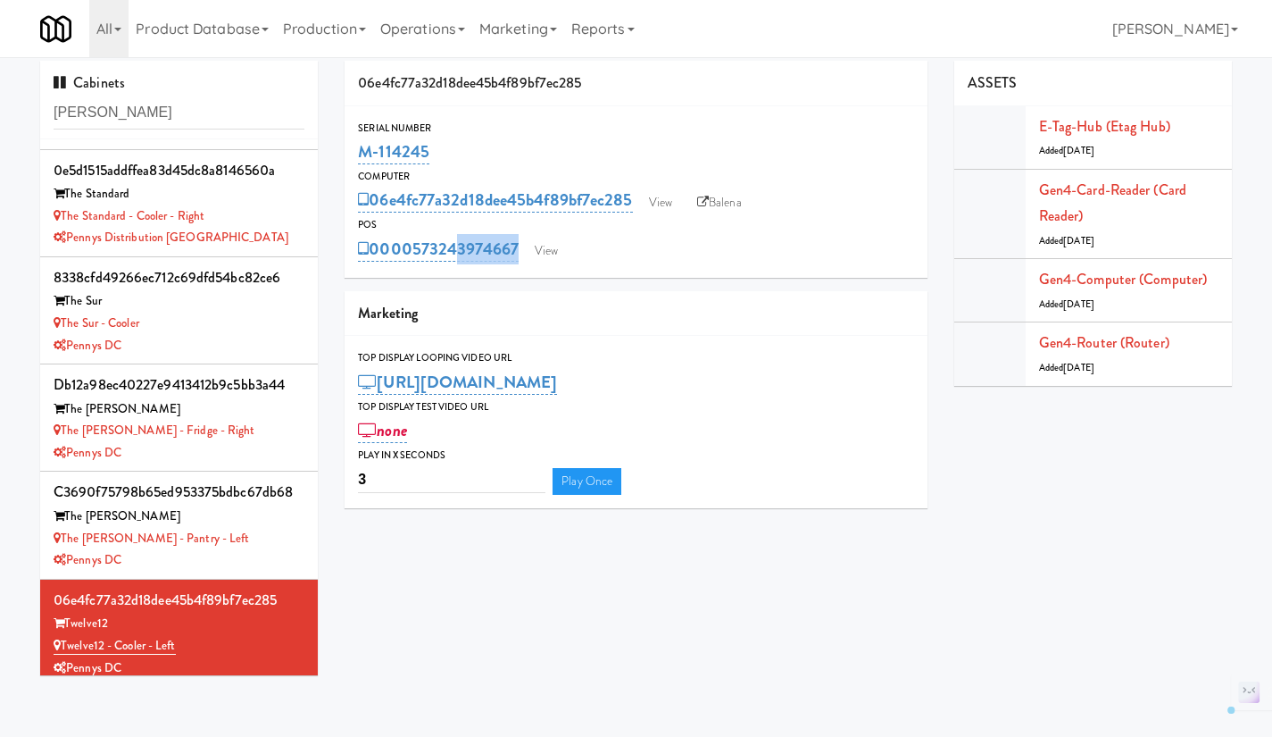
drag, startPoint x: 517, startPoint y: 270, endPoint x: 448, endPoint y: 270, distance: 68.8
click at [448, 270] on div "Serial Number M-114245 Computer 06e4fc77a32d18dee45b4f89bf7ec285 View Balena PO…" at bounding box center [636, 191] width 583 height 171
drag, startPoint x: 508, startPoint y: 270, endPoint x: 521, endPoint y: 275, distance: 14.4
click at [509, 270] on div "Serial Number M-114245 Computer 06e4fc77a32d18dee45b4f89bf7ec285 View Balena PO…" at bounding box center [636, 191] width 583 height 171
click at [527, 271] on div "Serial Number M-114245 Computer 06e4fc77a32d18dee45b4f89bf7ec285 View Balena PO…" at bounding box center [636, 191] width 583 height 171
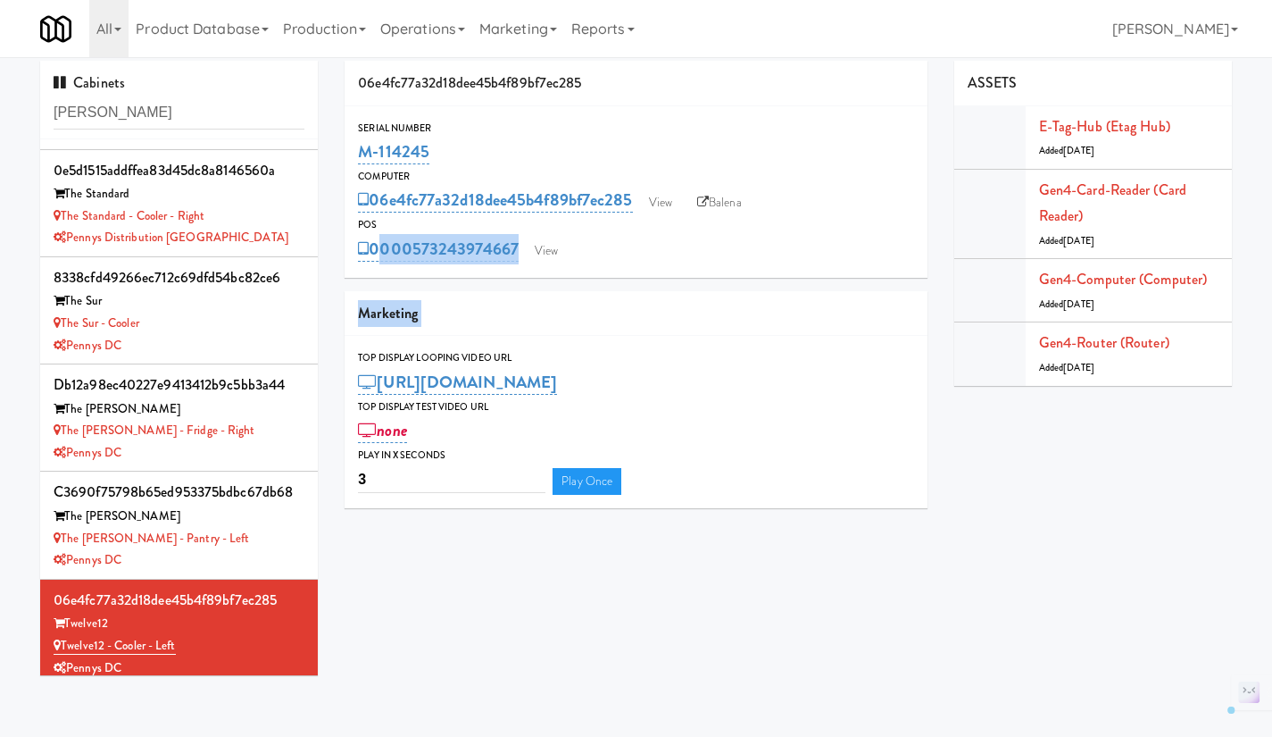
drag, startPoint x: 527, startPoint y: 271, endPoint x: 444, endPoint y: 279, distance: 83.3
click at [444, 279] on div "06e4fc77a32d18dee45b4f89bf7ec285 Serial Number M-114245 Computer 06e4fc77a32d18…" at bounding box center [636, 291] width 610 height 461
click at [504, 274] on div "Serial Number M-114245 Computer 06e4fc77a32d18dee45b4f89bf7ec285 View Balena PO…" at bounding box center [636, 191] width 583 height 171
drag, startPoint x: 519, startPoint y: 269, endPoint x: 411, endPoint y: 261, distance: 108.3
click at [411, 261] on div "Serial Number M-114245 Computer 06e4fc77a32d18dee45b4f89bf7ec285 View Balena PO…" at bounding box center [636, 191] width 583 height 171
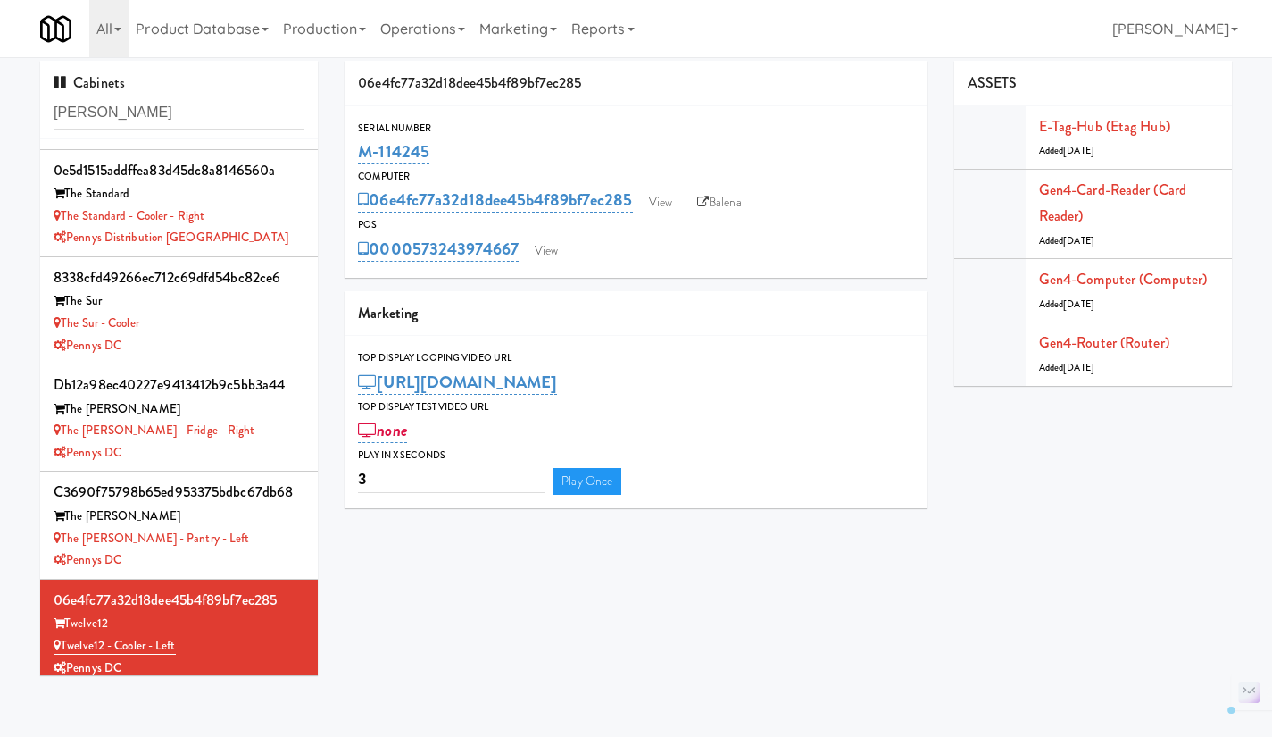
copy link "573243974667"
click at [167, 119] on input "[PERSON_NAME]" at bounding box center [179, 112] width 251 height 33
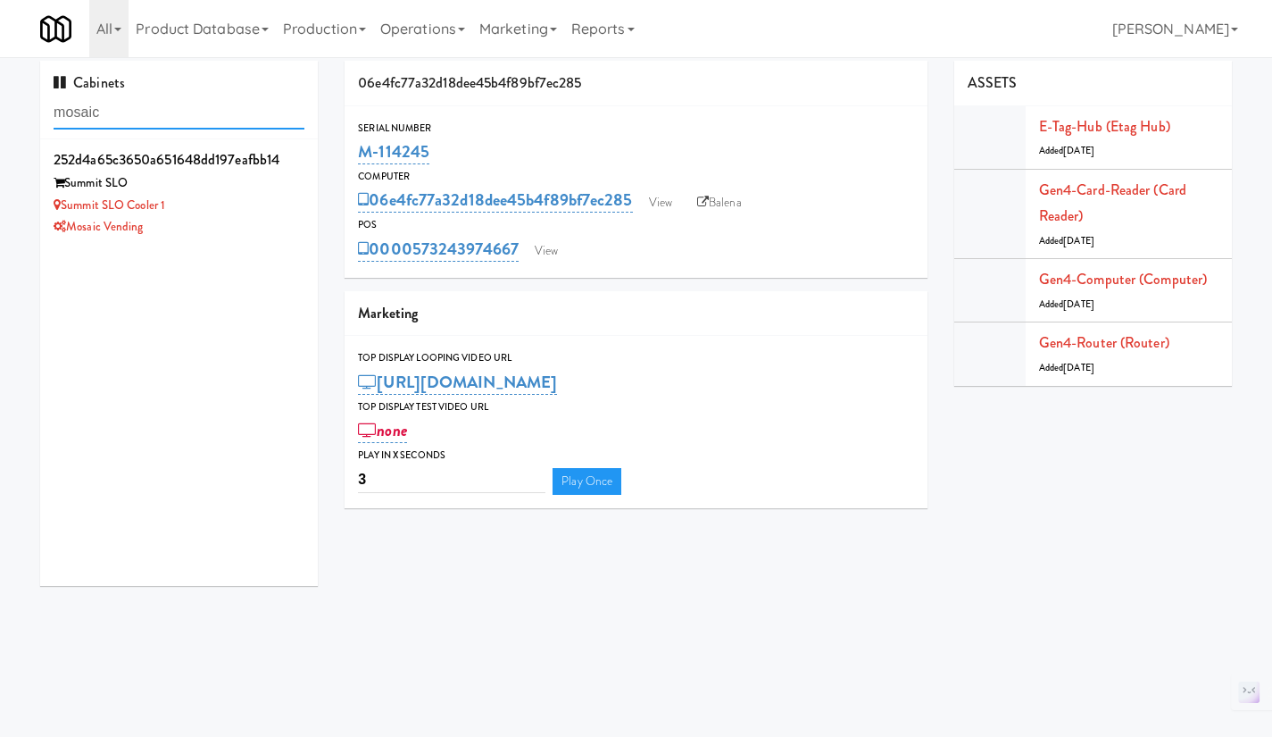
type input "mosaic"
click at [229, 213] on div "Summit SLO Cooler 1" at bounding box center [179, 206] width 251 height 22
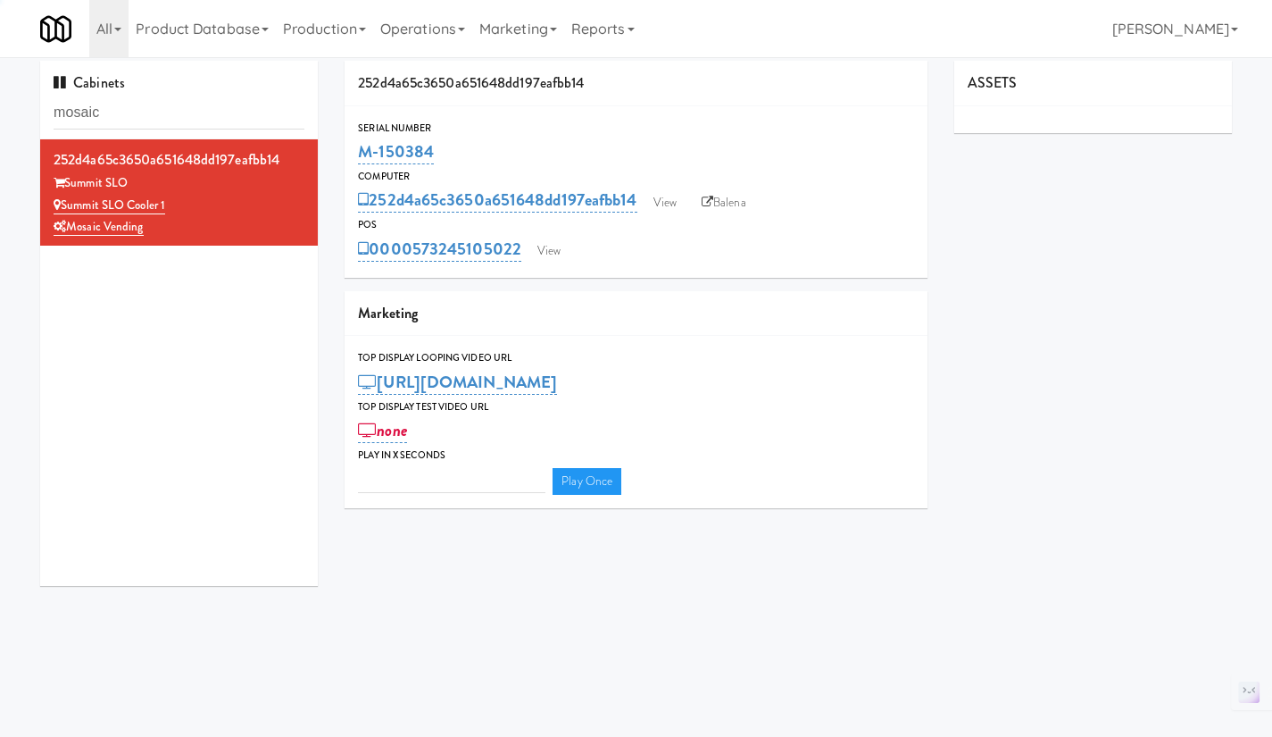
type input "3"
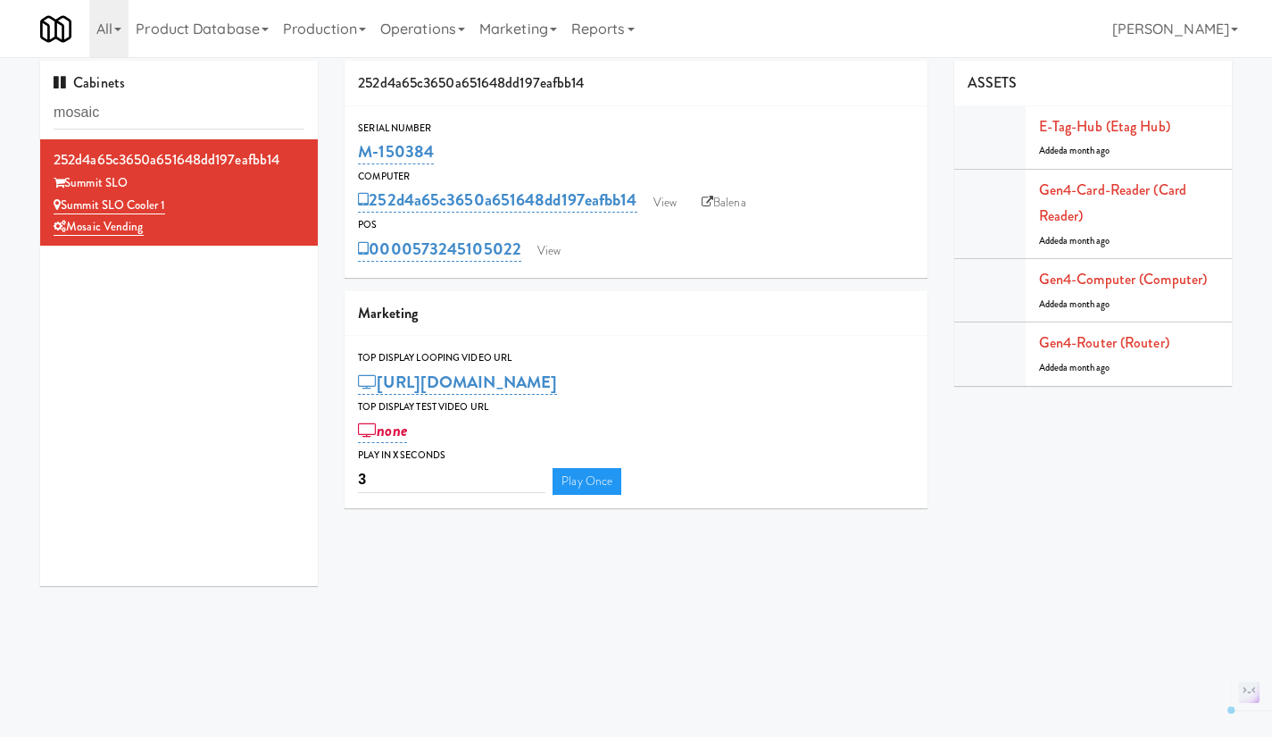
drag, startPoint x: 522, startPoint y: 266, endPoint x: 415, endPoint y: 257, distance: 107.5
click at [415, 257] on div "Serial Number M-150384 Computer 252d4a65c3650a651648dd197eafbb14 View Balena PO…" at bounding box center [636, 191] width 583 height 171
copy link "573245105022"
click at [237, 116] on input "mosaic" at bounding box center [179, 112] width 251 height 33
click at [240, 116] on input "mosaic" at bounding box center [179, 112] width 251 height 33
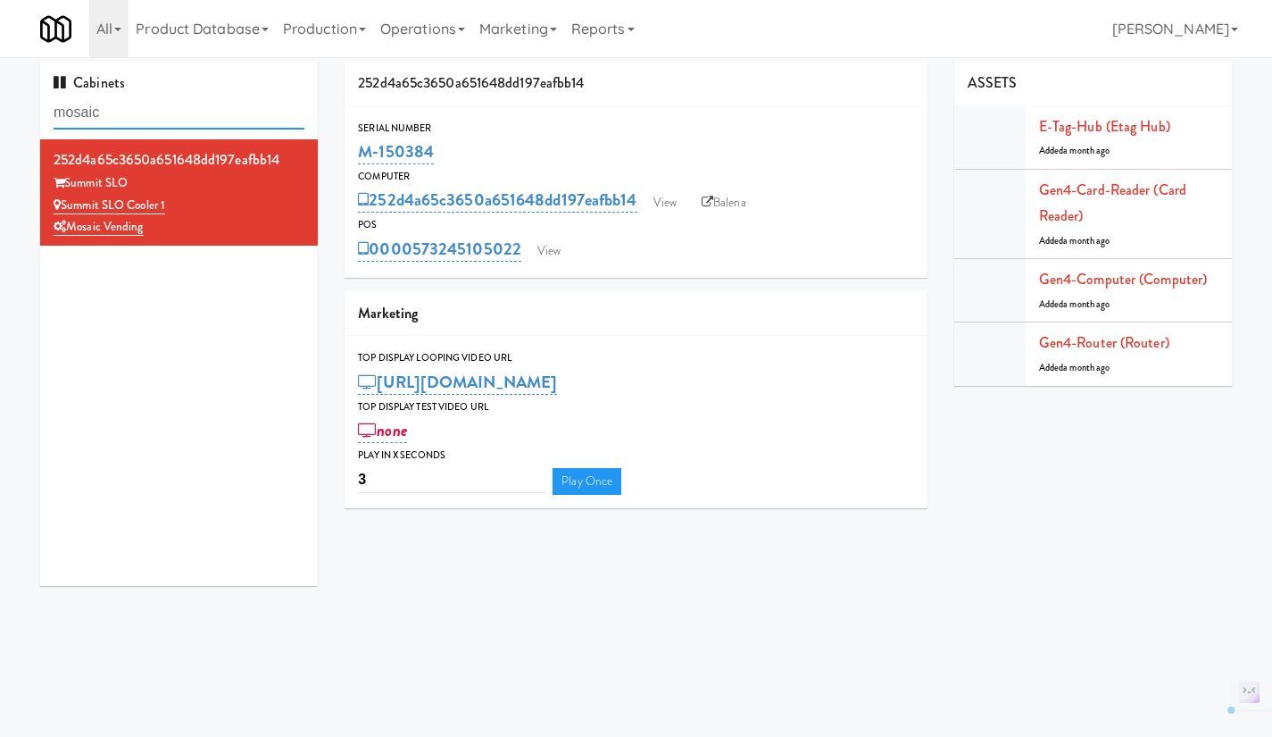
click at [240, 116] on input "mosaic" at bounding box center [179, 112] width 251 height 33
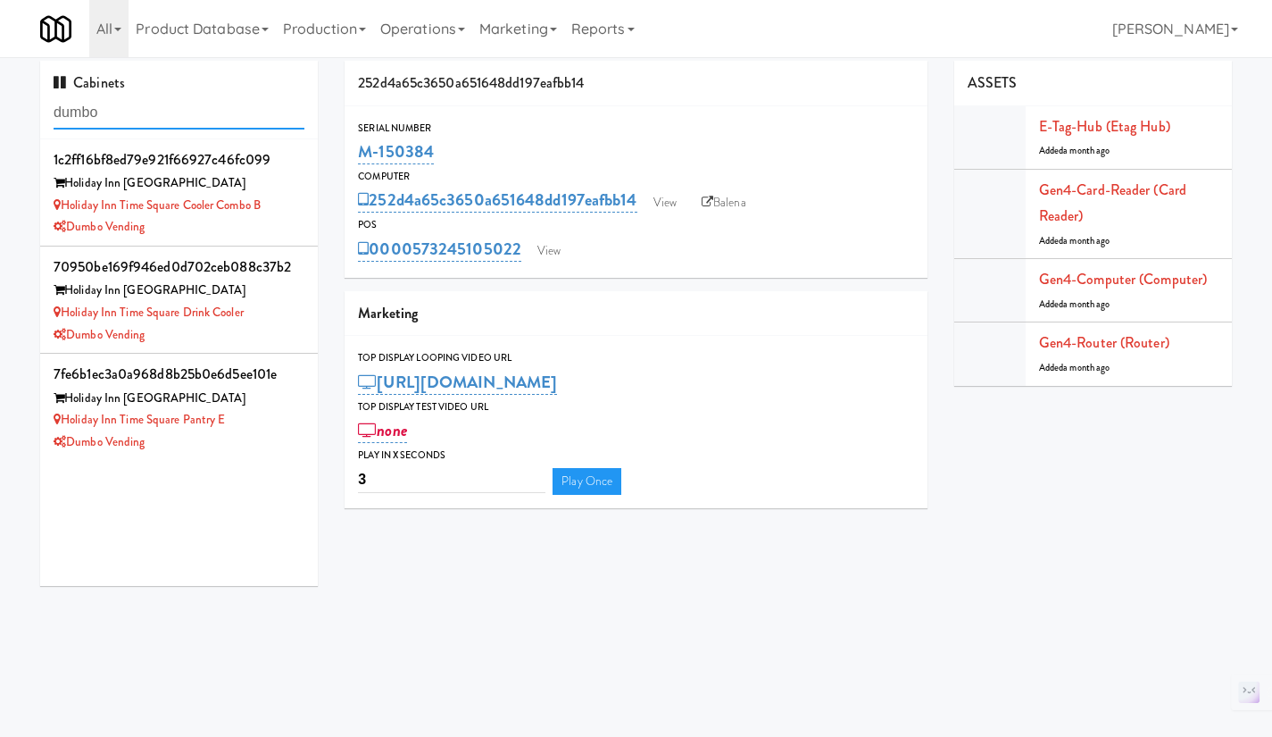
type input "dumbo"
click at [250, 231] on div "Dumbo Vending" at bounding box center [179, 227] width 251 height 22
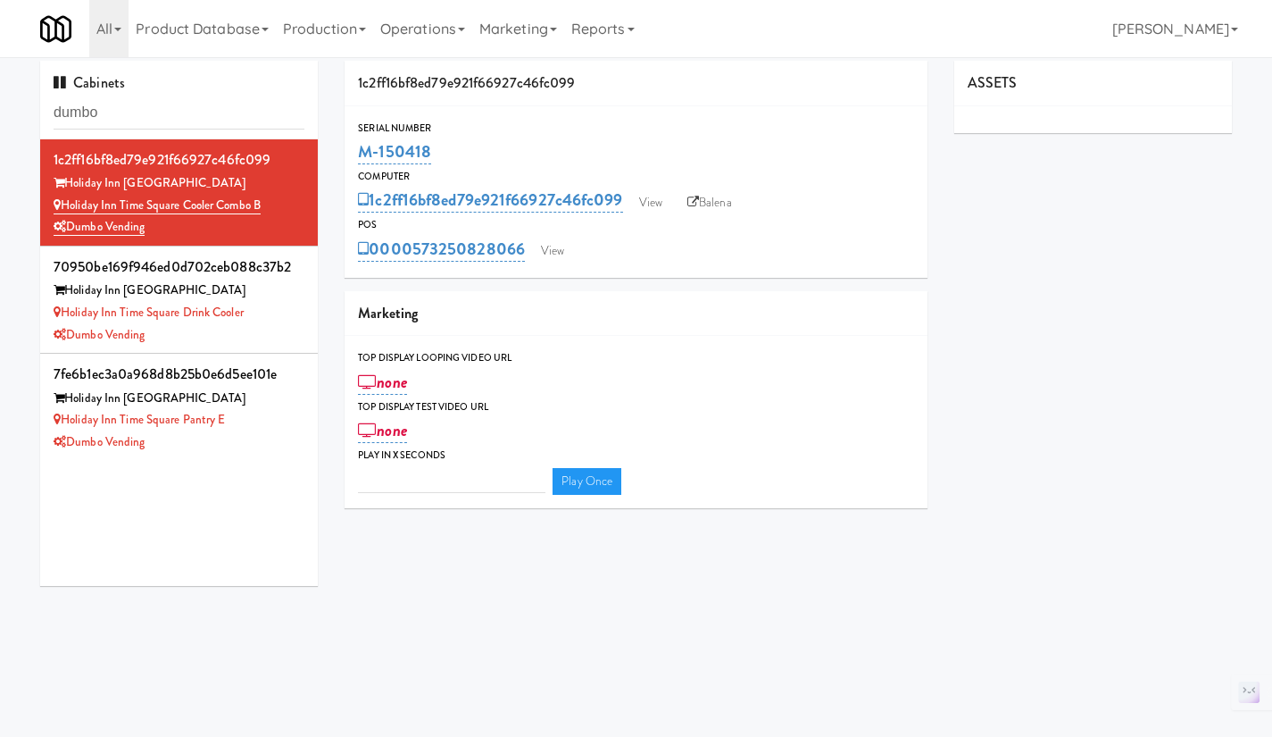
type input "3"
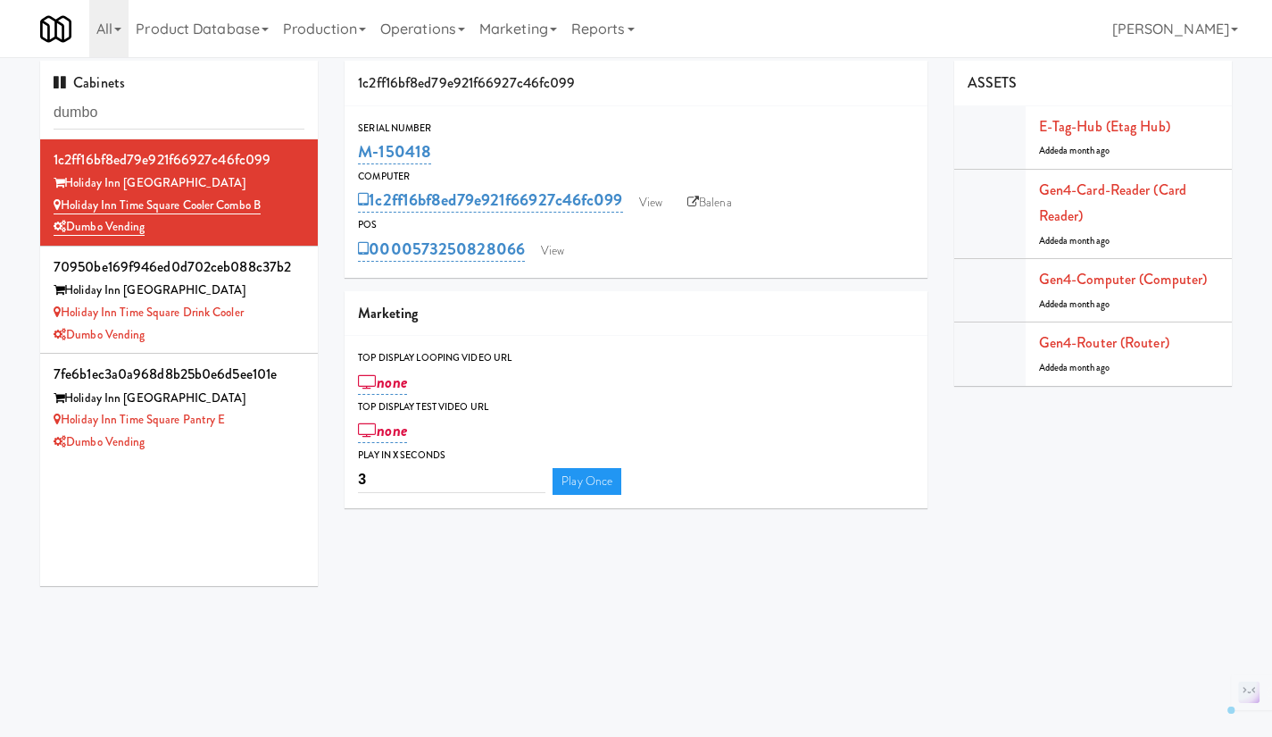
drag, startPoint x: 523, startPoint y: 276, endPoint x: 416, endPoint y: 273, distance: 107.2
click at [416, 273] on div "Serial Number M-150418 Computer 1c2ff16bf8ed79e921f66927c46fc099 View Balena PO…" at bounding box center [636, 191] width 583 height 171
copy link "573250828066"
click at [1130, 351] on link "Gen4-router (Router)" at bounding box center [1104, 342] width 130 height 21
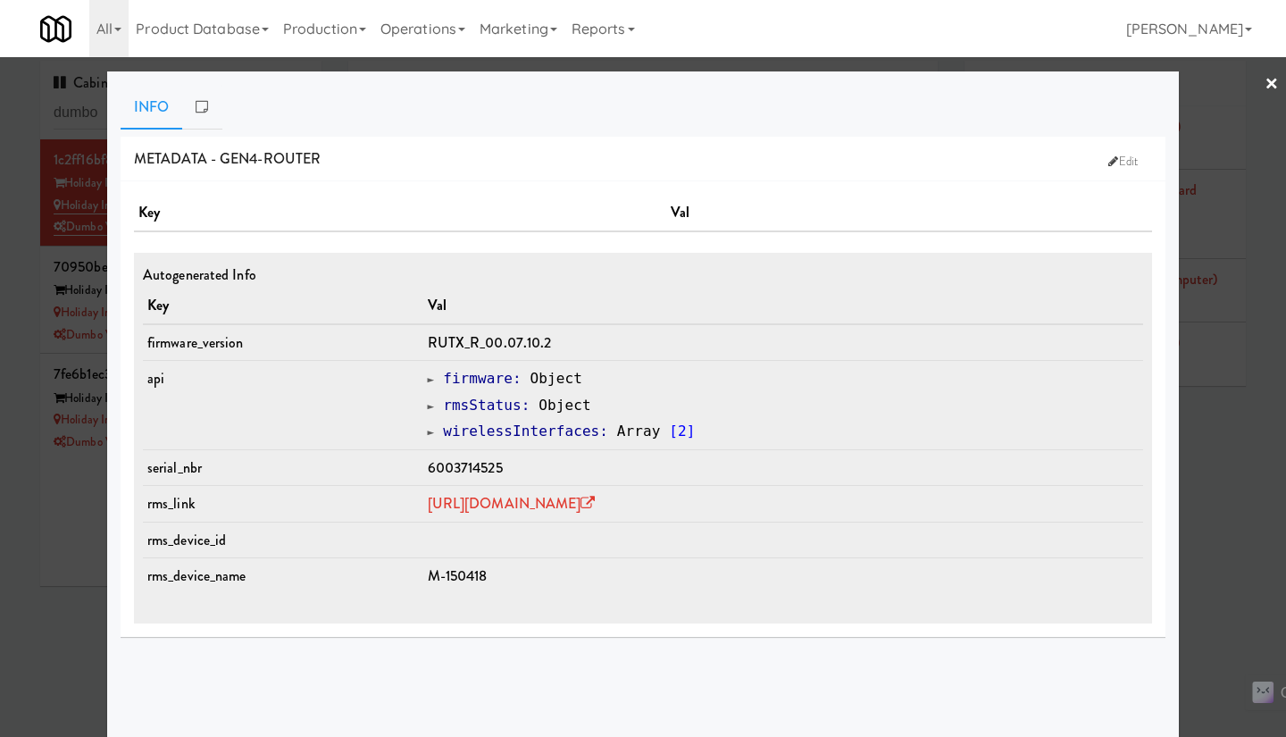
click at [1210, 508] on div at bounding box center [643, 368] width 1286 height 737
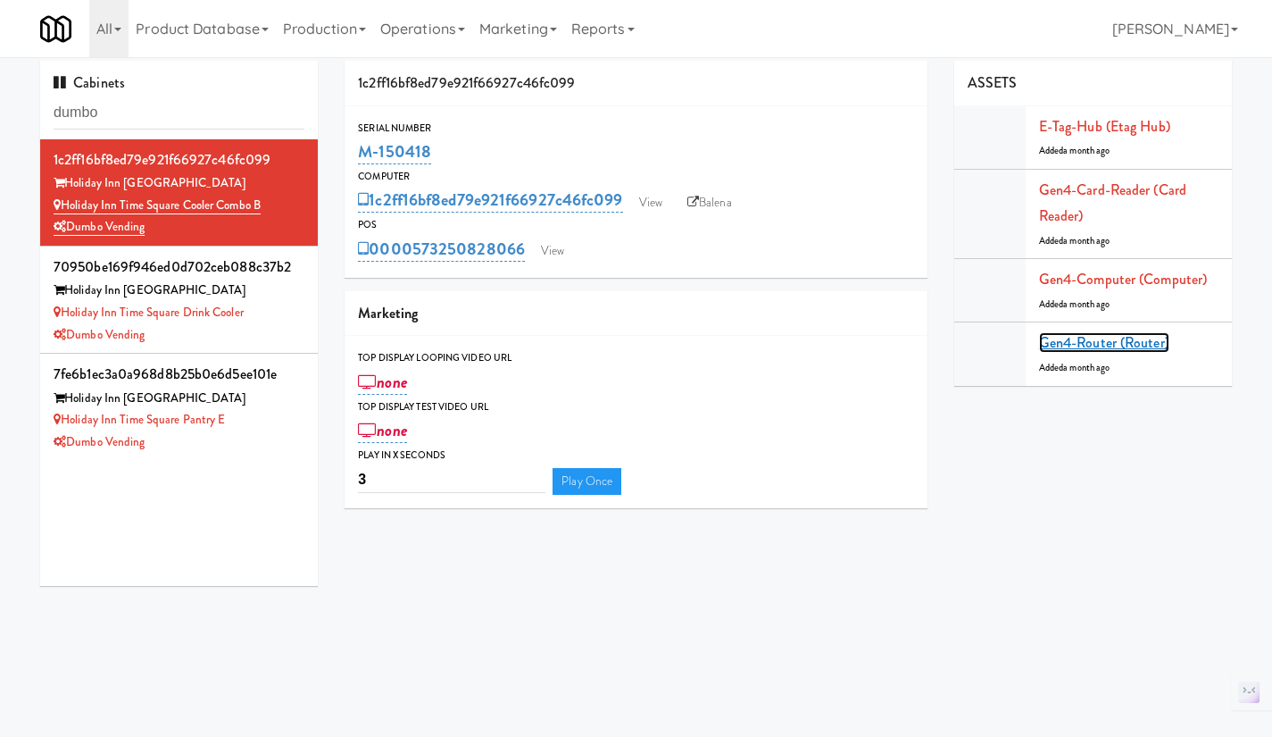
click at [1096, 344] on link "Gen4-router (Router)" at bounding box center [1104, 342] width 130 height 21
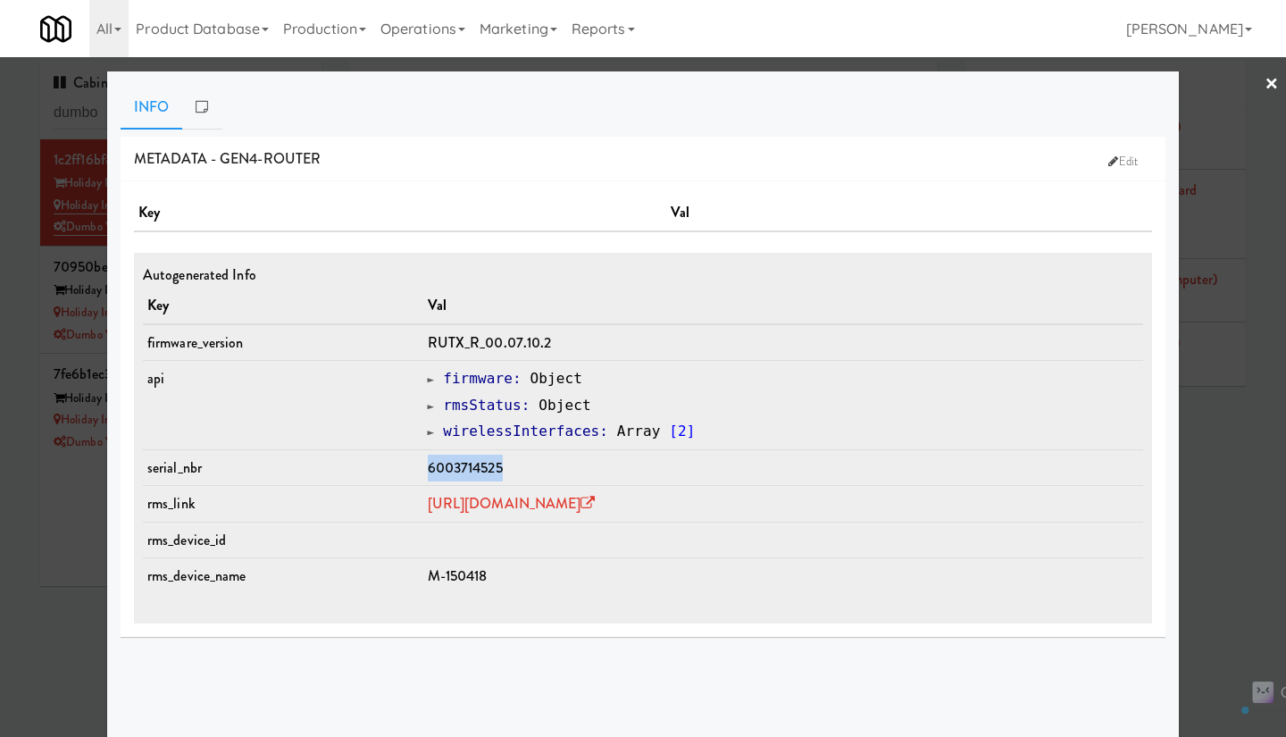
drag, startPoint x: 381, startPoint y: 463, endPoint x: 510, endPoint y: 458, distance: 128.7
click at [510, 458] on tr "serial_nbr 6003714525" at bounding box center [643, 467] width 1000 height 37
click at [1221, 523] on div at bounding box center [643, 368] width 1286 height 737
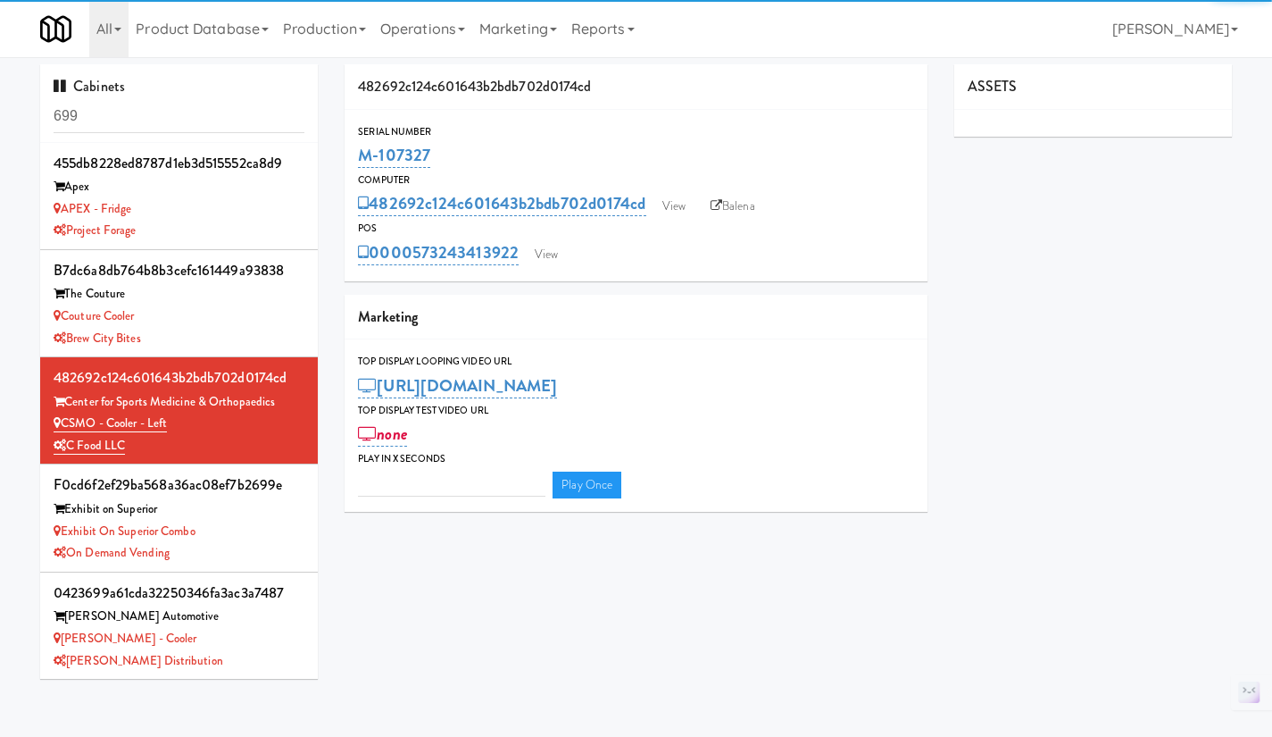
click at [401, 20] on link "Operations" at bounding box center [422, 28] width 99 height 57
type input "3"
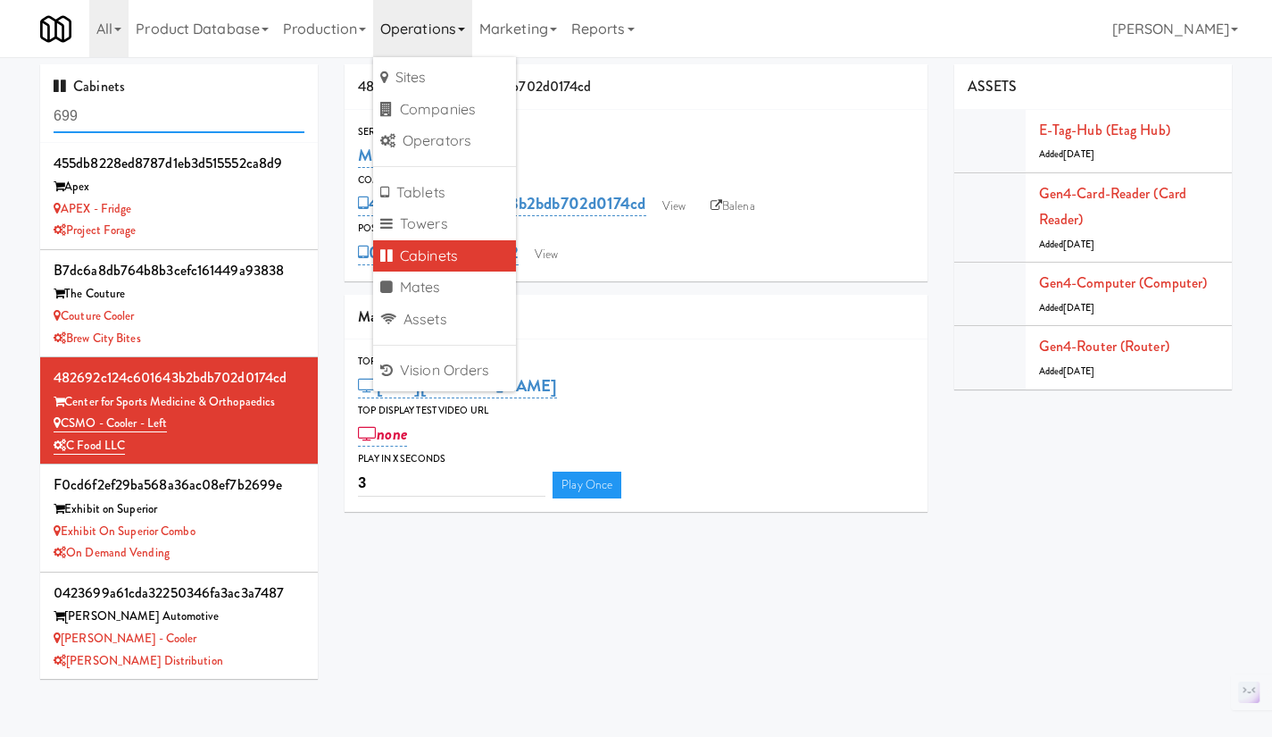
click at [133, 121] on input "699" at bounding box center [179, 116] width 251 height 33
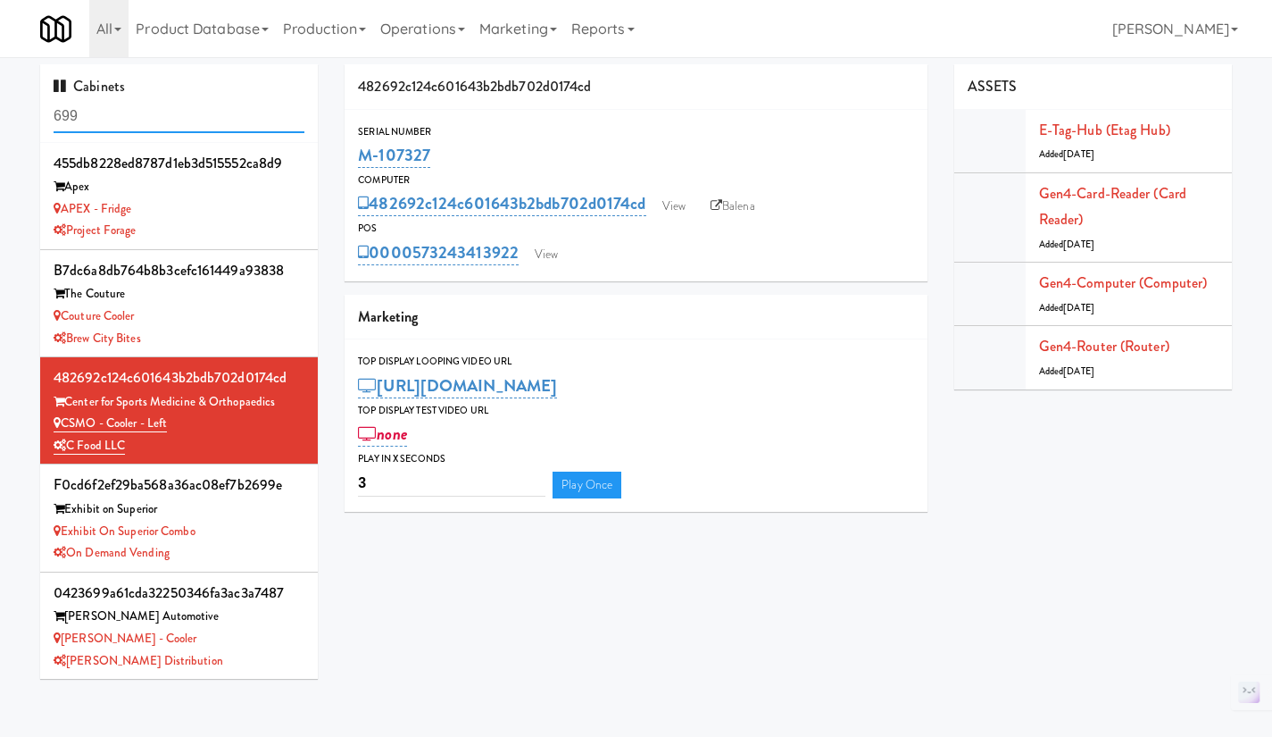
click at [131, 121] on input "699" at bounding box center [179, 116] width 251 height 33
type input "wellspring"
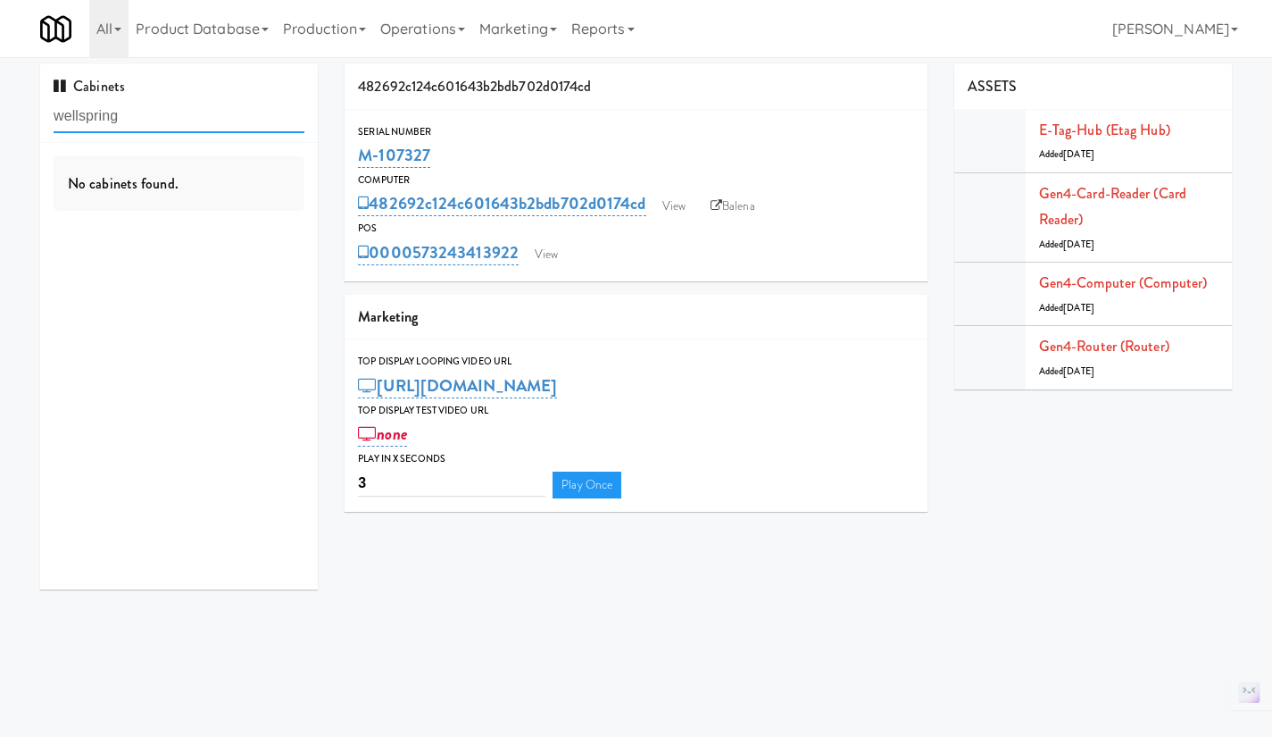
click at [143, 113] on input "wellspring" at bounding box center [179, 116] width 251 height 33
click at [130, 114] on input "wellspring" at bounding box center [179, 116] width 251 height 33
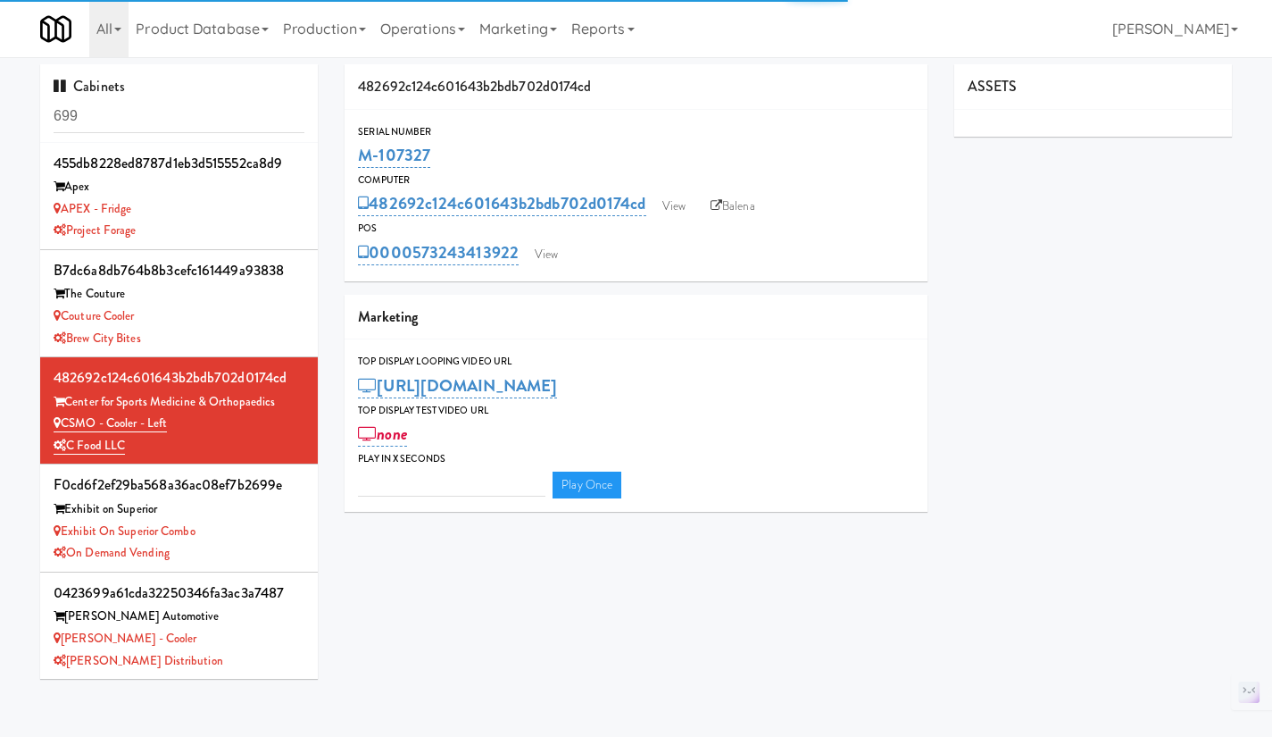
type input "3"
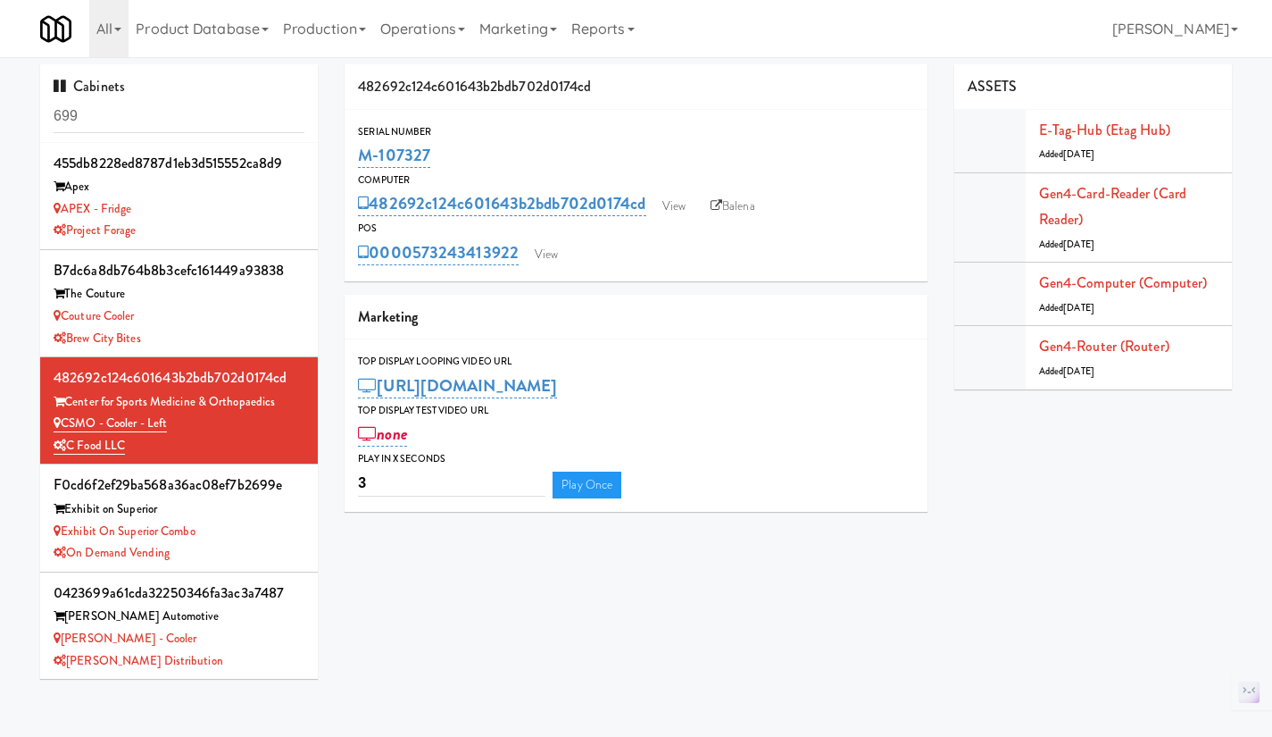
click at [173, 101] on input "699" at bounding box center [179, 116] width 251 height 33
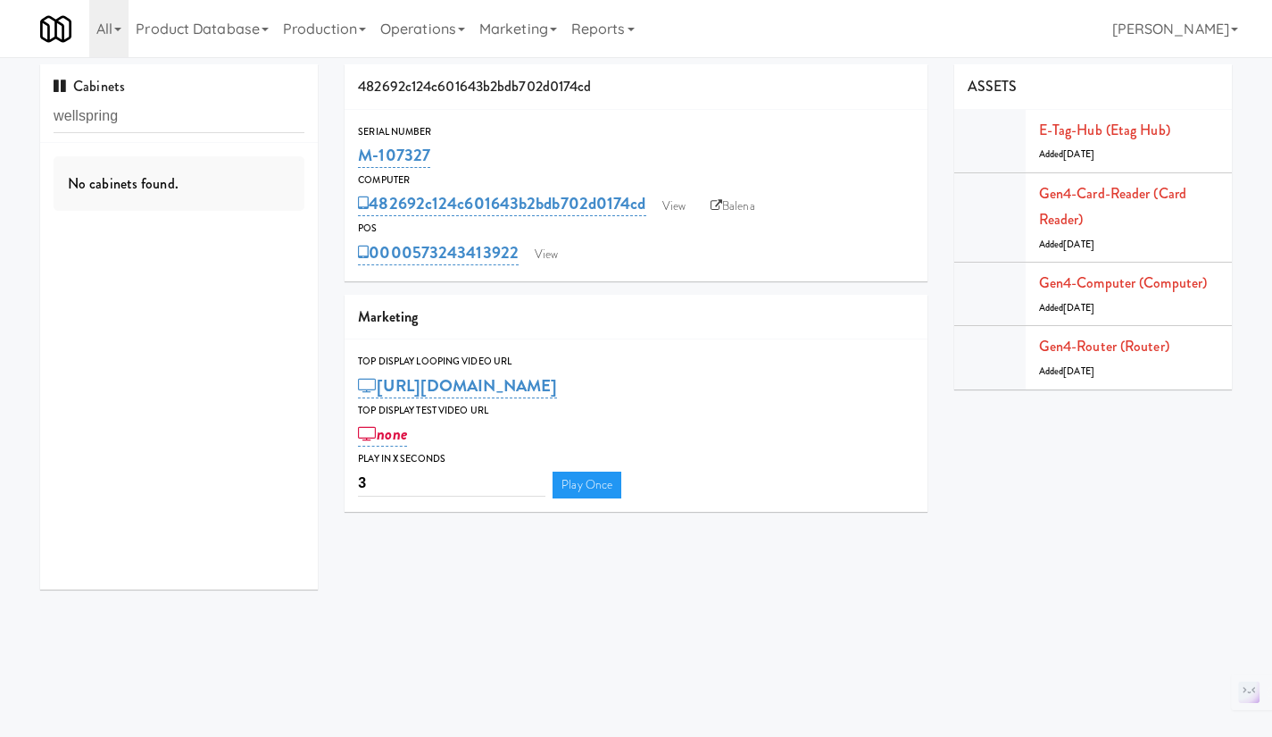
click at [79, 120] on input "wellspring" at bounding box center [179, 116] width 251 height 33
type input "greenvue"
click at [265, 231] on div "Well Spring Vending" at bounding box center [179, 231] width 251 height 22
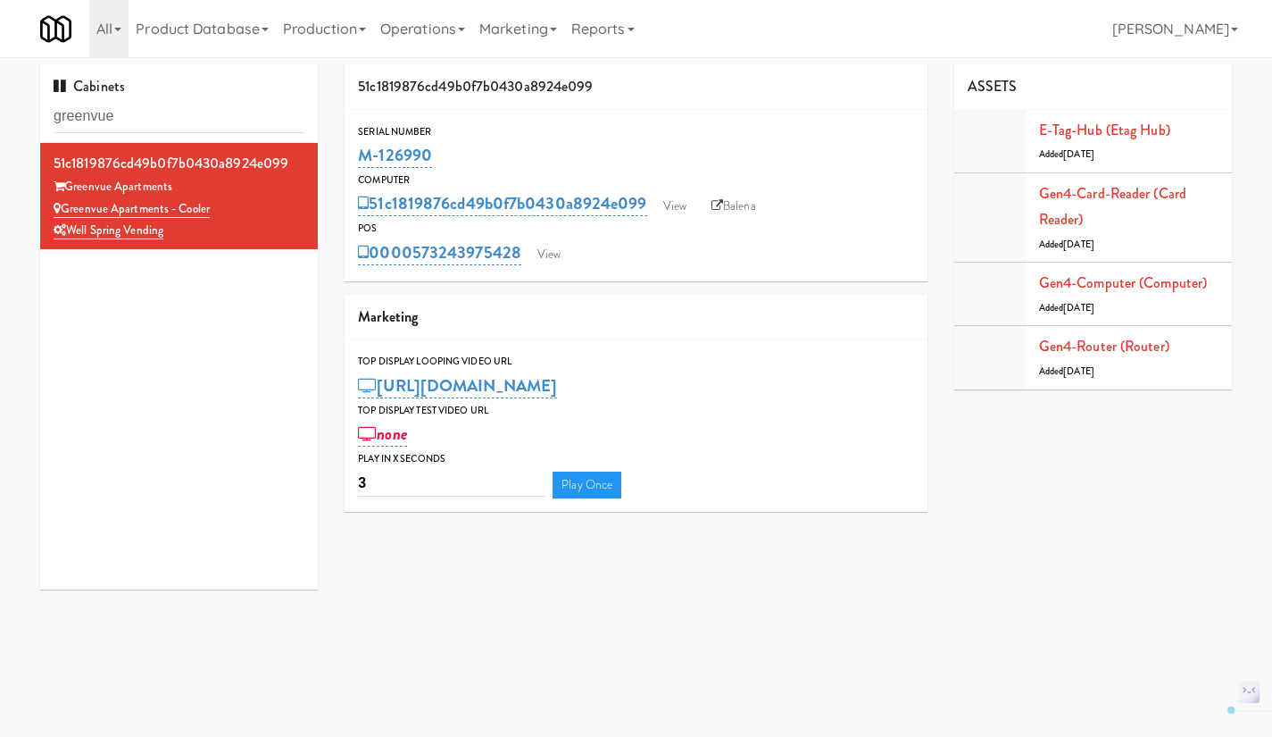
drag, startPoint x: 467, startPoint y: 163, endPoint x: 393, endPoint y: 163, distance: 74.1
click at [343, 160] on div "51c1819876cd49b0f7b0430a8924e099 Serial Number M-126990 Computer 51c1819876cd49…" at bounding box center [636, 294] width 610 height 461
click at [1128, 344] on link "Gen4-router (Router)" at bounding box center [1104, 346] width 130 height 21
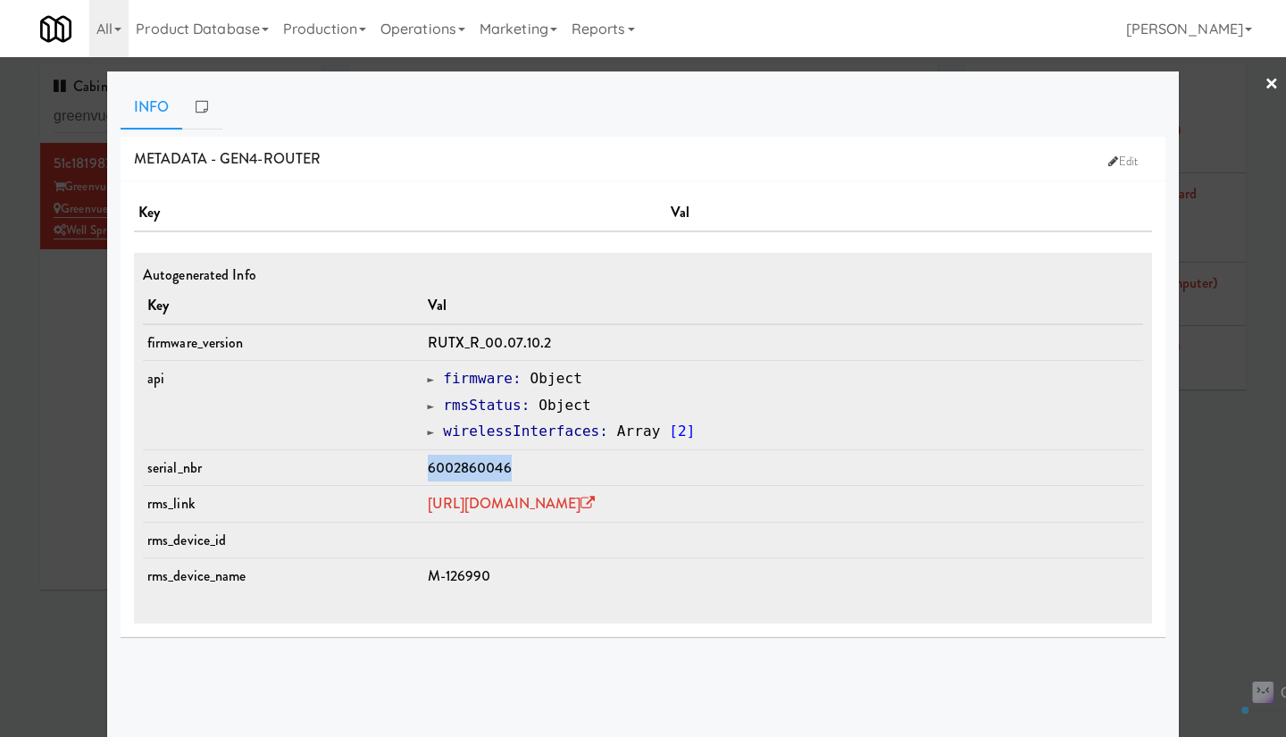
drag, startPoint x: 473, startPoint y: 466, endPoint x: 375, endPoint y: 465, distance: 98.2
click at [375, 465] on tr "serial_nbr 6002860046" at bounding box center [643, 467] width 1000 height 37
copy tr "6002860046"
click at [596, 503] on link "https://rms.teltonika-networks.com/devices/1442077" at bounding box center [512, 503] width 168 height 21
